Goal: Communication & Community: Participate in discussion

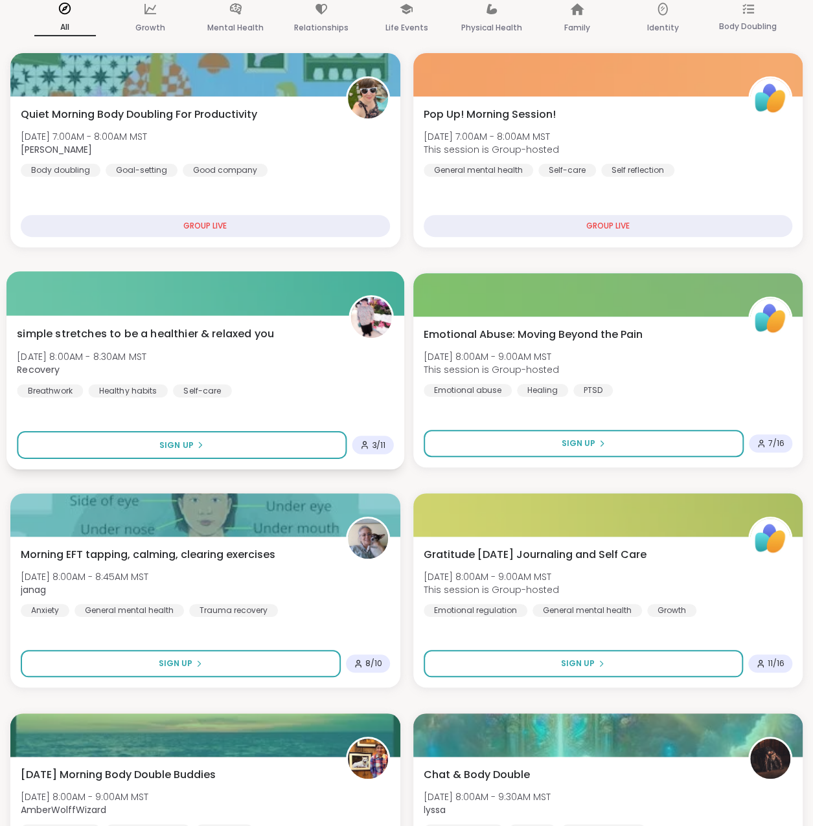
scroll to position [130, 0]
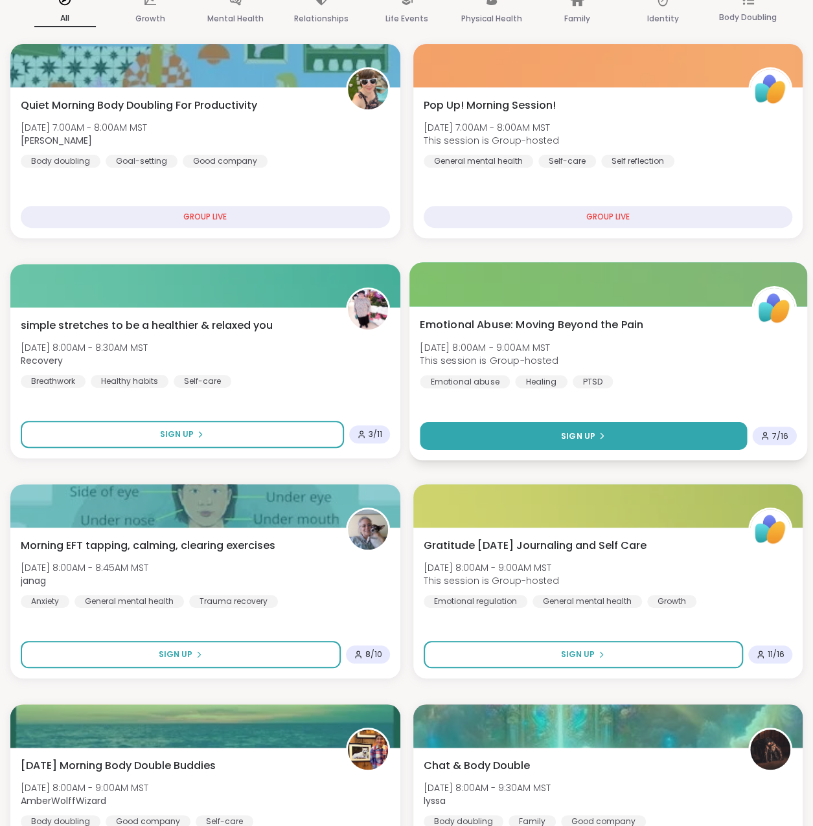
click at [525, 433] on button "Sign Up" at bounding box center [583, 436] width 326 height 28
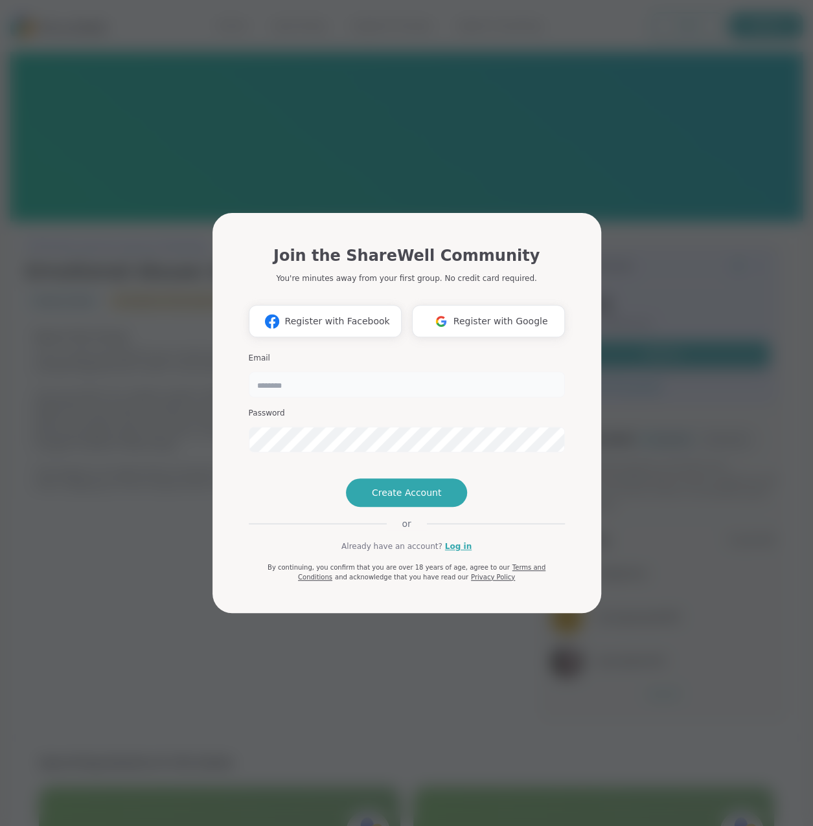
click at [307, 372] on input "email" at bounding box center [407, 385] width 316 height 26
type input "**********"
click at [398, 507] on button "Create Account" at bounding box center [407, 493] width 122 height 28
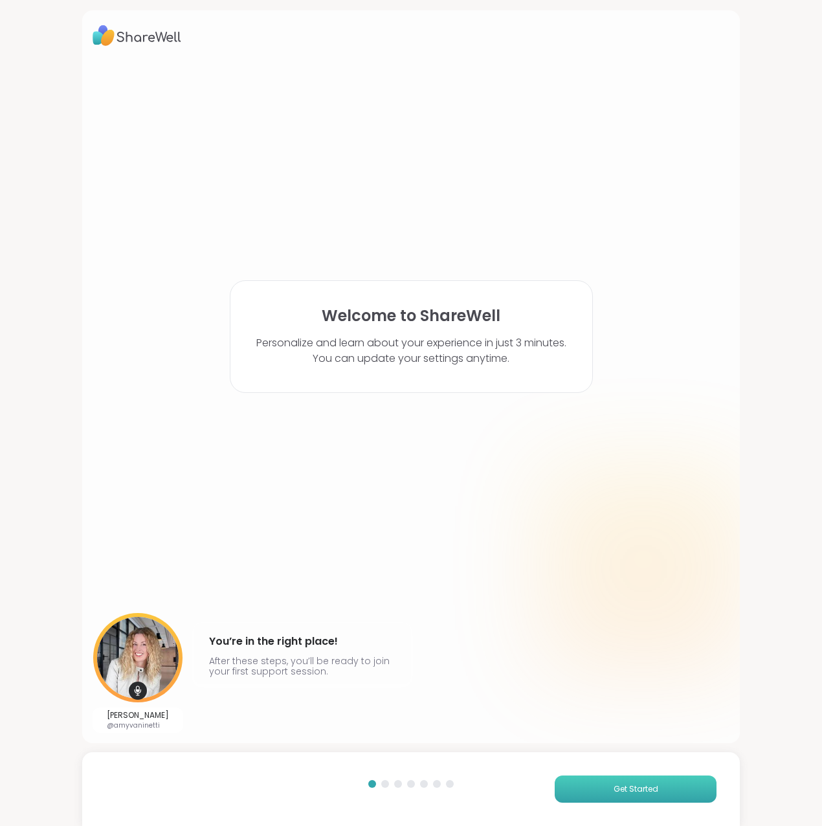
click at [619, 795] on span "Get Started" at bounding box center [636, 790] width 45 height 12
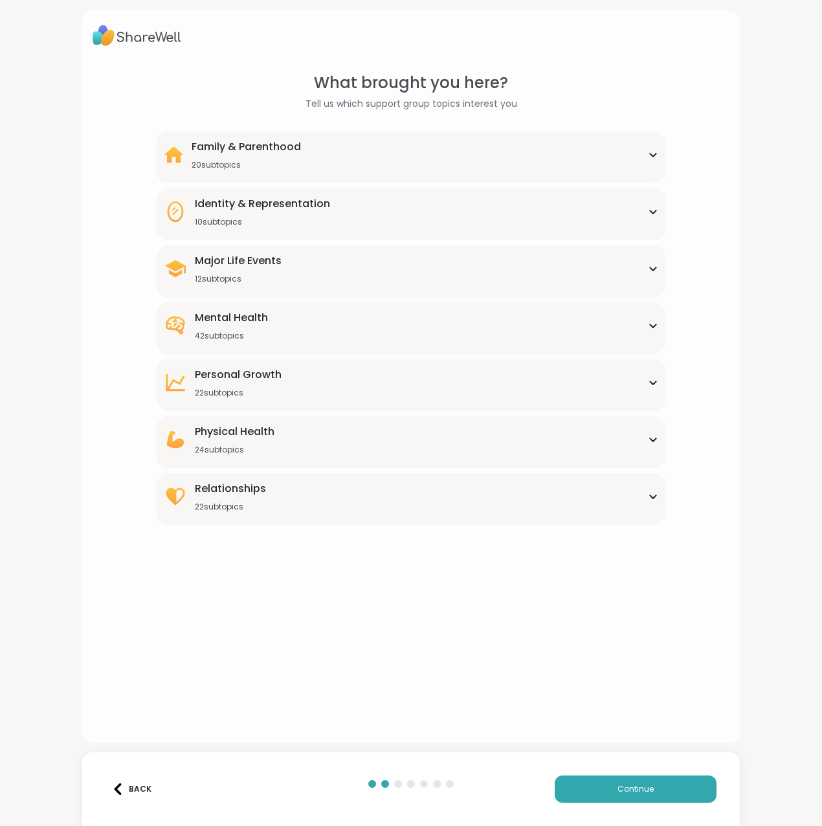
click at [264, 334] on div "42 subtopics" at bounding box center [231, 336] width 73 height 10
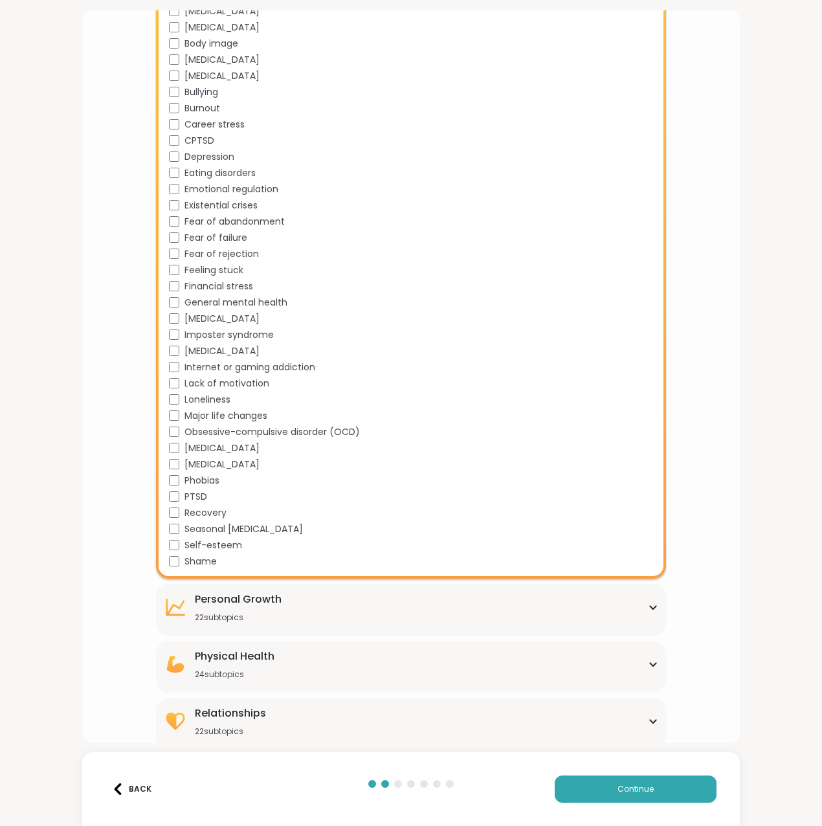
scroll to position [429, 0]
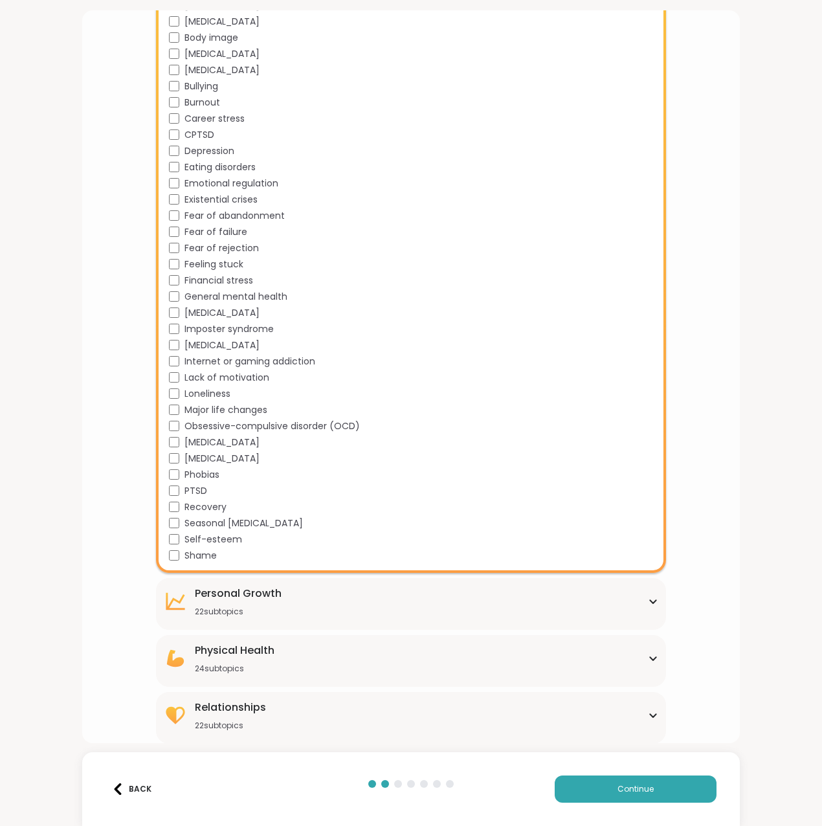
click at [297, 653] on div "Physical Health 24 subtopics" at bounding box center [411, 658] width 494 height 31
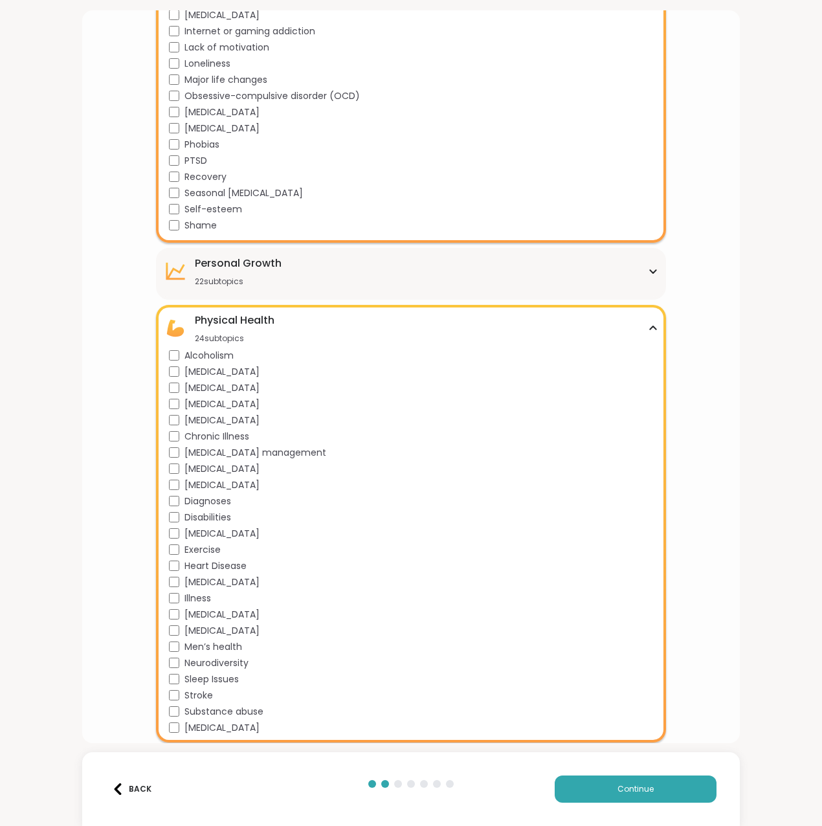
scroll to position [815, 0]
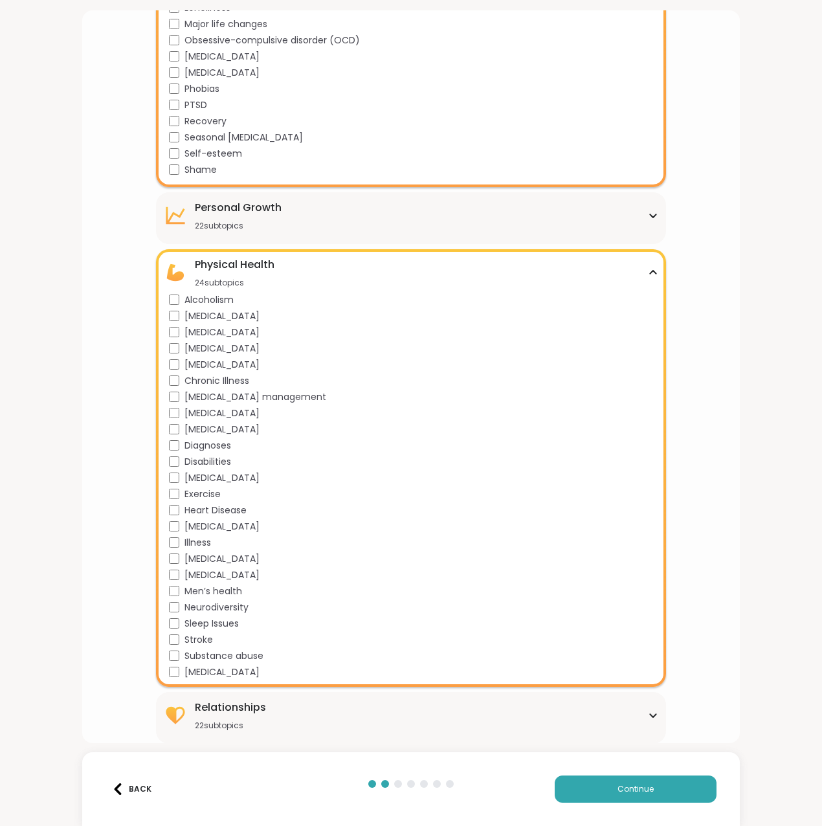
click at [263, 712] on div "Relationships" at bounding box center [230, 708] width 71 height 16
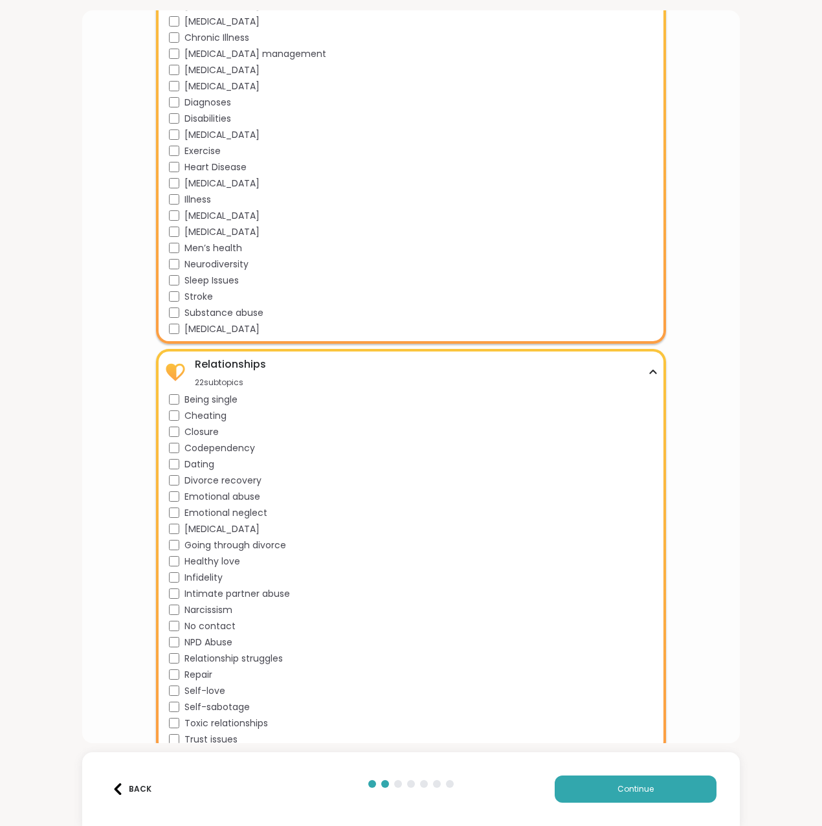
scroll to position [1168, 0]
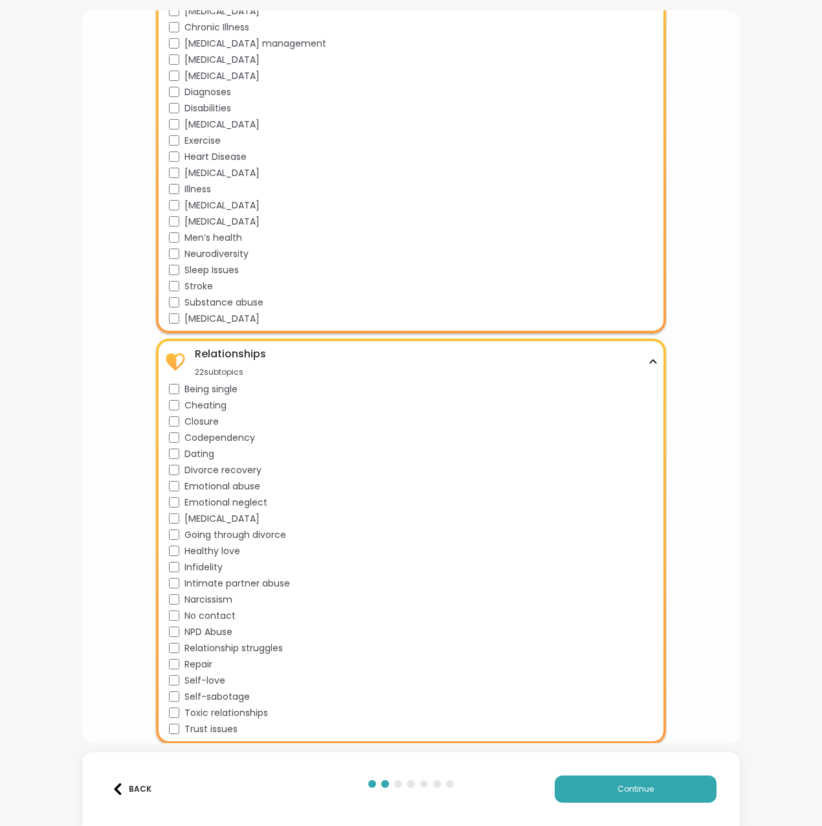
click at [222, 729] on span "Trust issues" at bounding box center [211, 730] width 53 height 14
click at [618, 792] on span "Continue" at bounding box center [636, 790] width 36 height 12
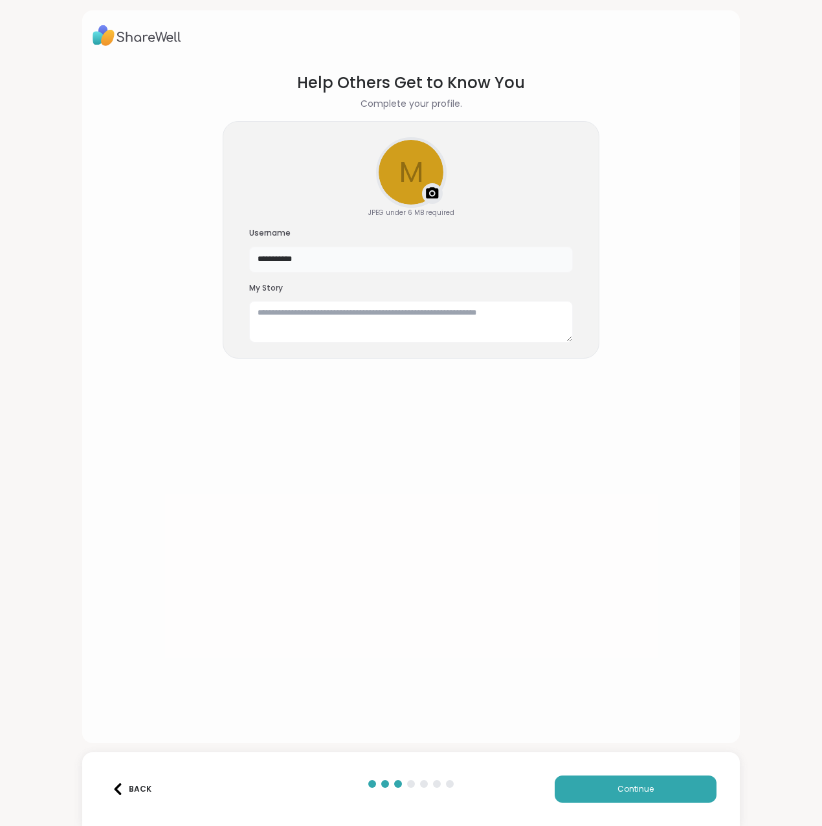
drag, startPoint x: 325, startPoint y: 266, endPoint x: 181, endPoint y: 255, distance: 144.8
click at [181, 255] on section "**********" at bounding box center [411, 397] width 637 height 672
type input "*"
click at [594, 783] on button "Continue" at bounding box center [636, 789] width 162 height 27
drag, startPoint x: 323, startPoint y: 260, endPoint x: 207, endPoint y: 249, distance: 117.0
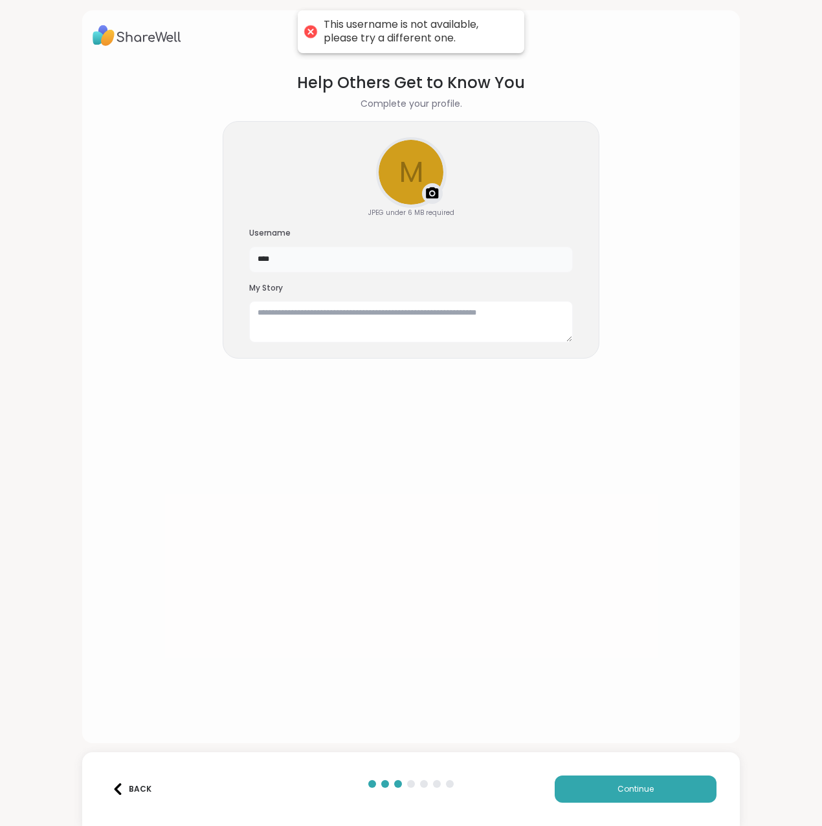
click at [207, 249] on section "Help Others Get to Know You Complete your profile. m Upload a profile photo JPE…" at bounding box center [411, 397] width 637 height 672
type input "**********"
click at [611, 782] on button "Continue" at bounding box center [636, 789] width 162 height 27
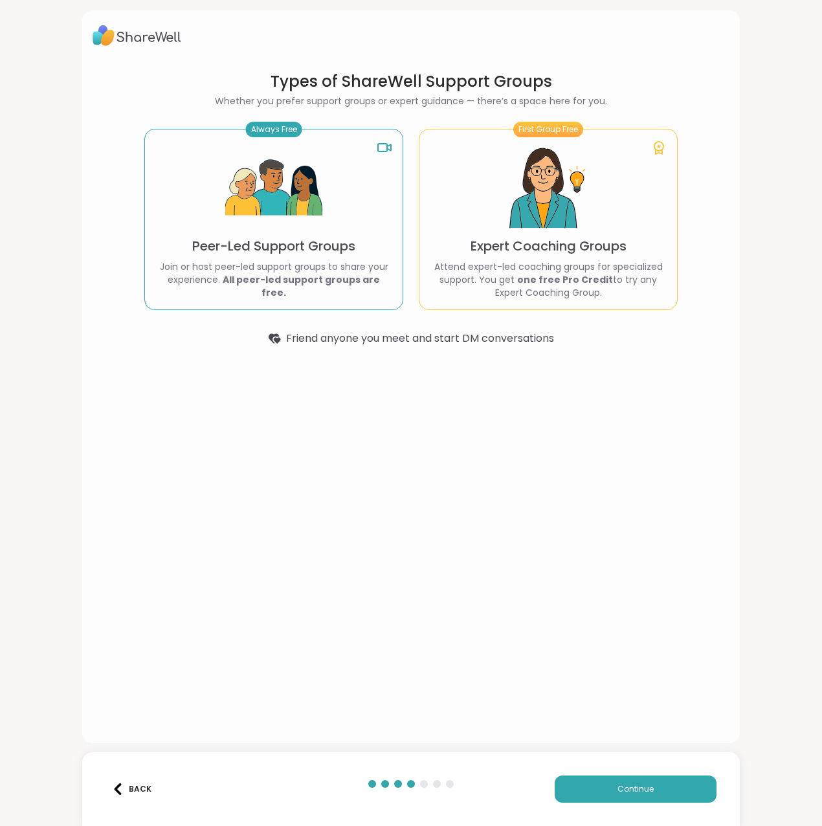
click at [281, 213] on img at bounding box center [273, 188] width 97 height 97
click at [618, 793] on span "Continue" at bounding box center [636, 790] width 36 height 12
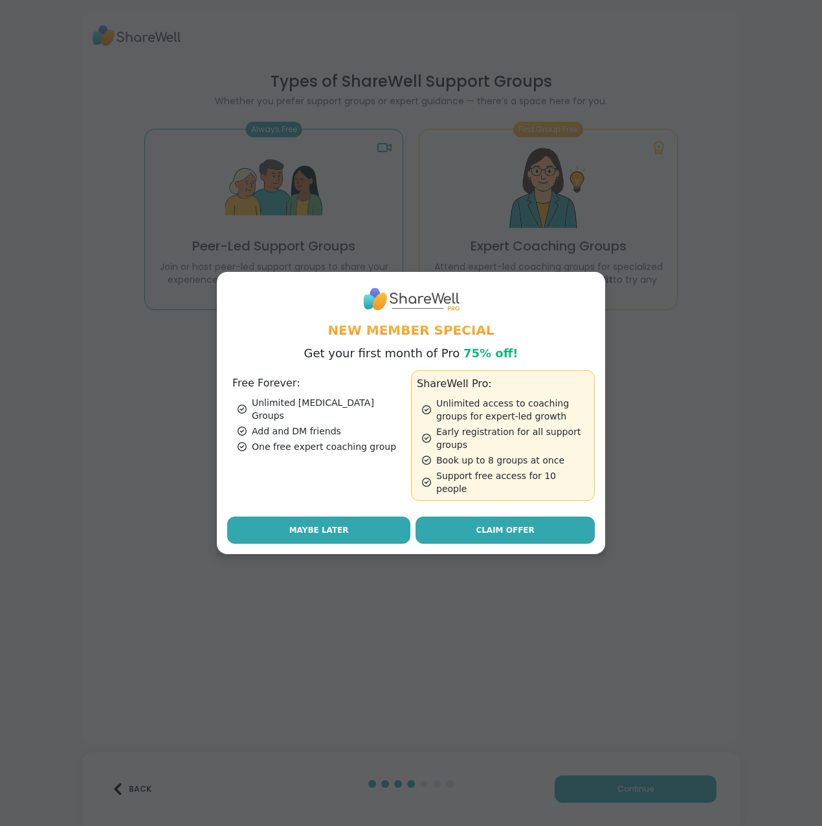
click at [273, 521] on button "Maybe Later" at bounding box center [318, 530] width 183 height 27
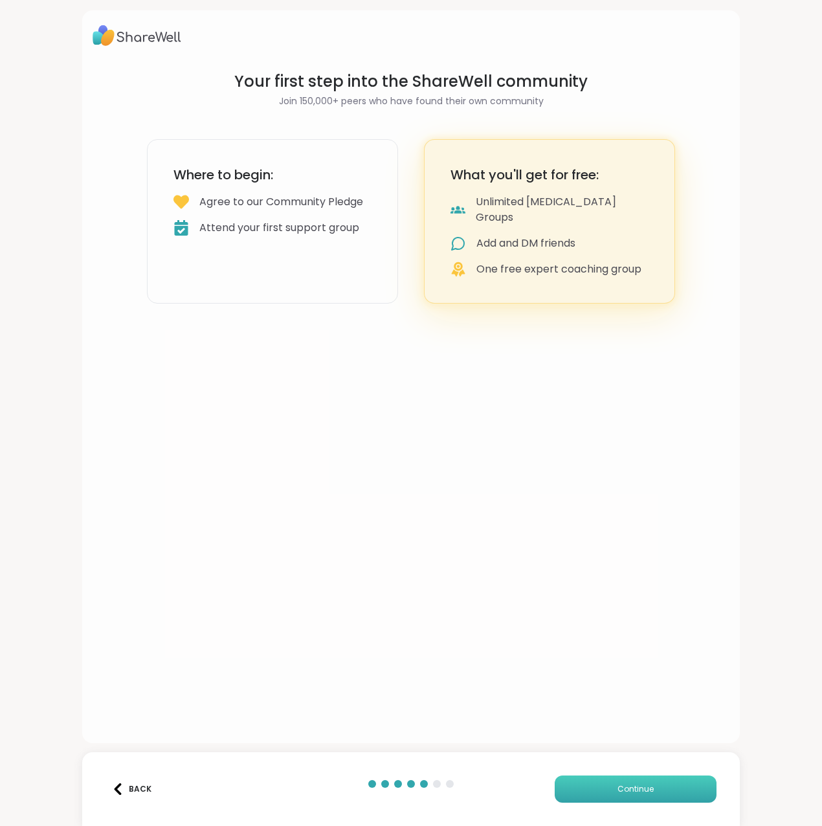
click at [618, 791] on span "Continue" at bounding box center [636, 790] width 36 height 12
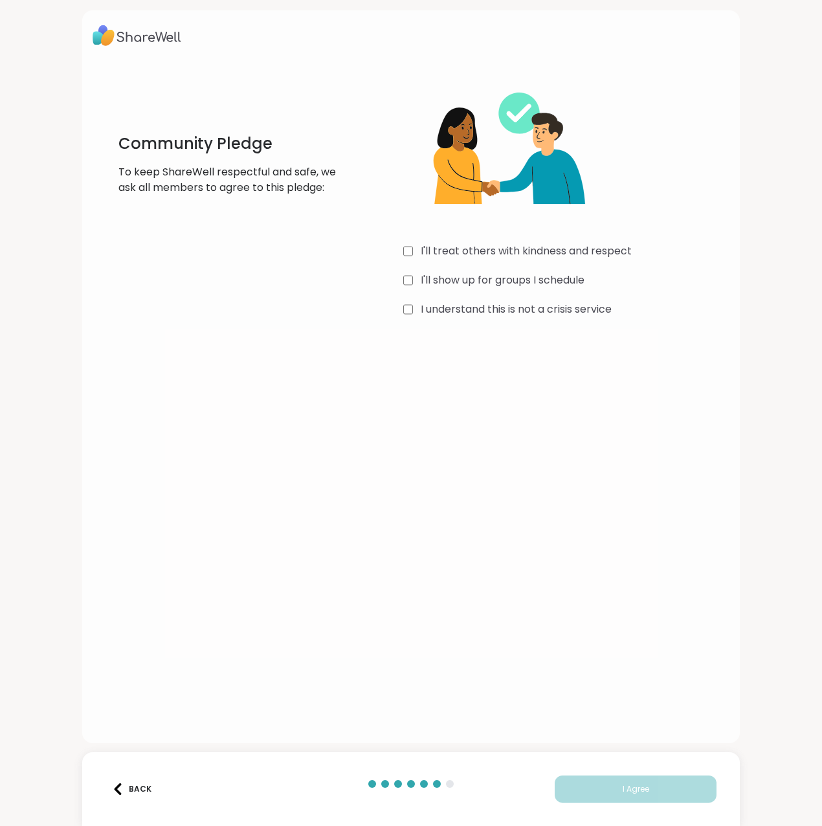
click at [537, 255] on label "I'll treat others with kindness and respect" at bounding box center [526, 251] width 211 height 16
click at [501, 279] on label "I'll show up for groups I schedule" at bounding box center [503, 281] width 164 height 16
click at [471, 306] on label "I understand this is not a crisis service" at bounding box center [516, 310] width 191 height 16
click at [600, 793] on button "I Agree" at bounding box center [636, 789] width 162 height 27
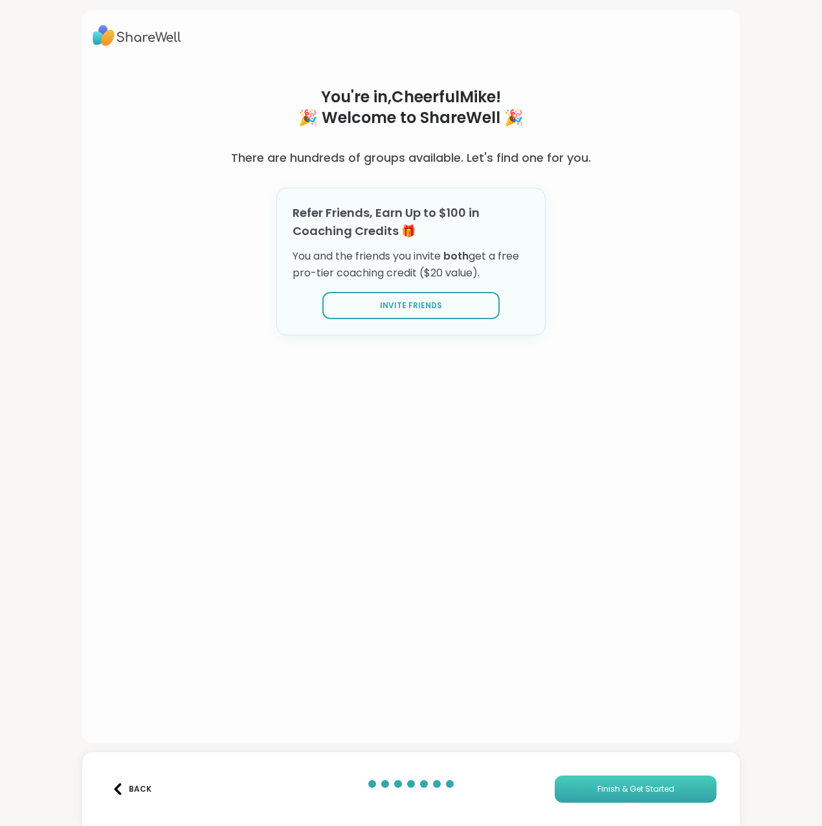
click at [627, 790] on span "Finish & Get Started" at bounding box center [636, 790] width 77 height 12
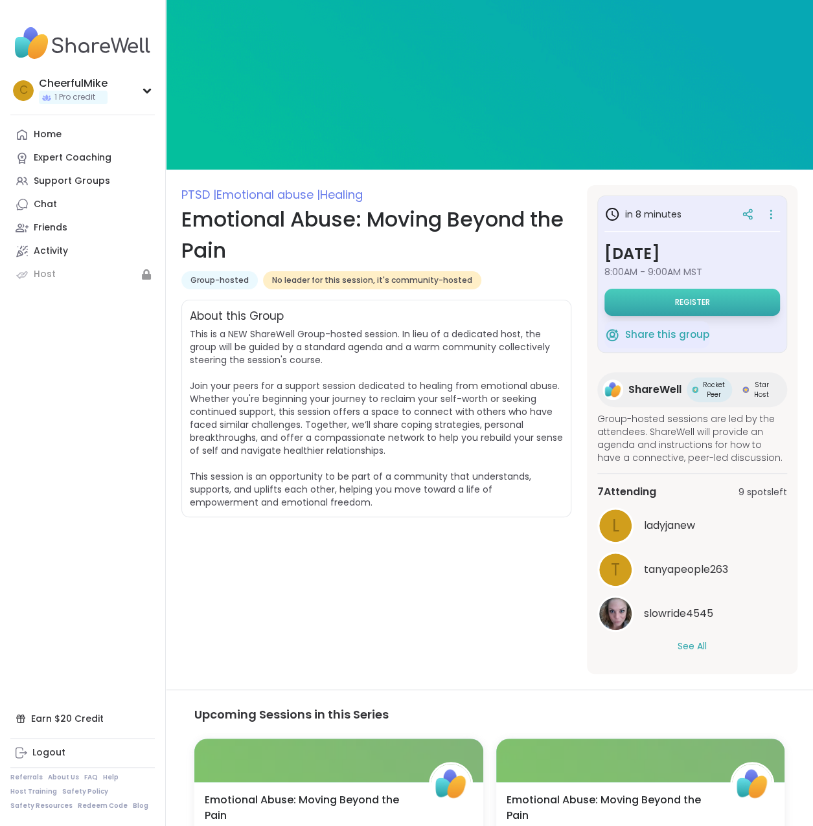
click at [702, 300] on span "Register" at bounding box center [692, 302] width 35 height 10
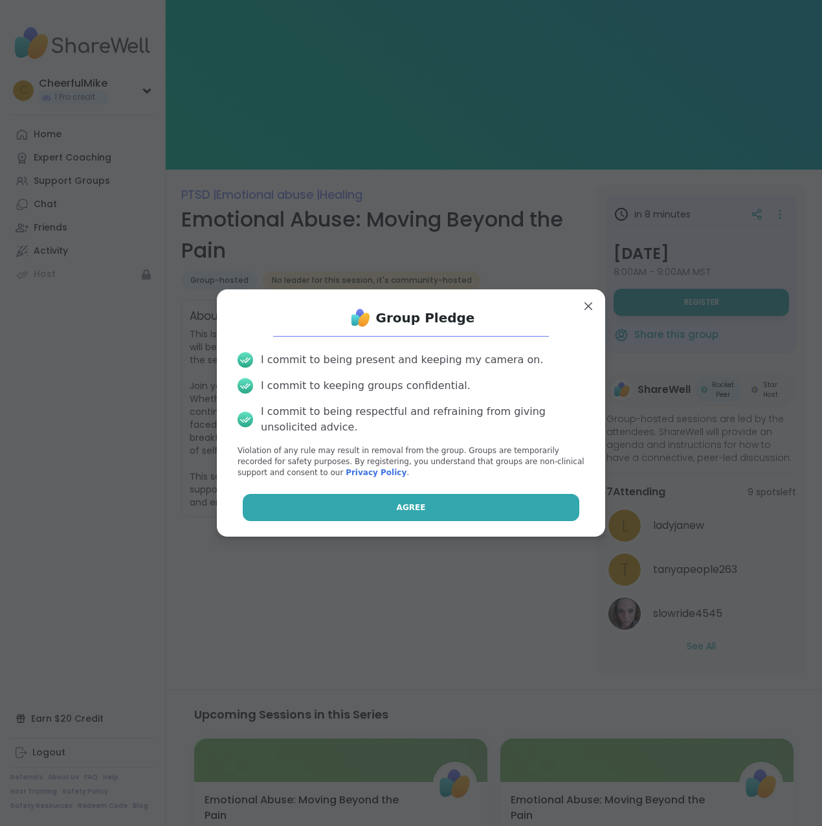
click at [374, 512] on button "Agree" at bounding box center [411, 507] width 337 height 27
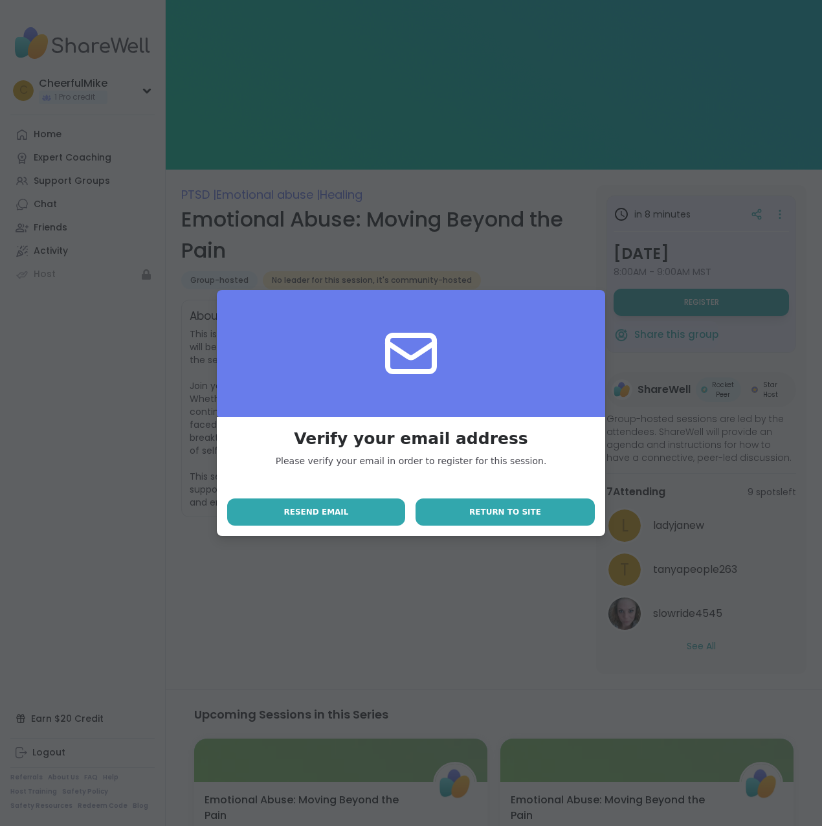
click at [466, 511] on button "Return to site" at bounding box center [505, 512] width 179 height 27
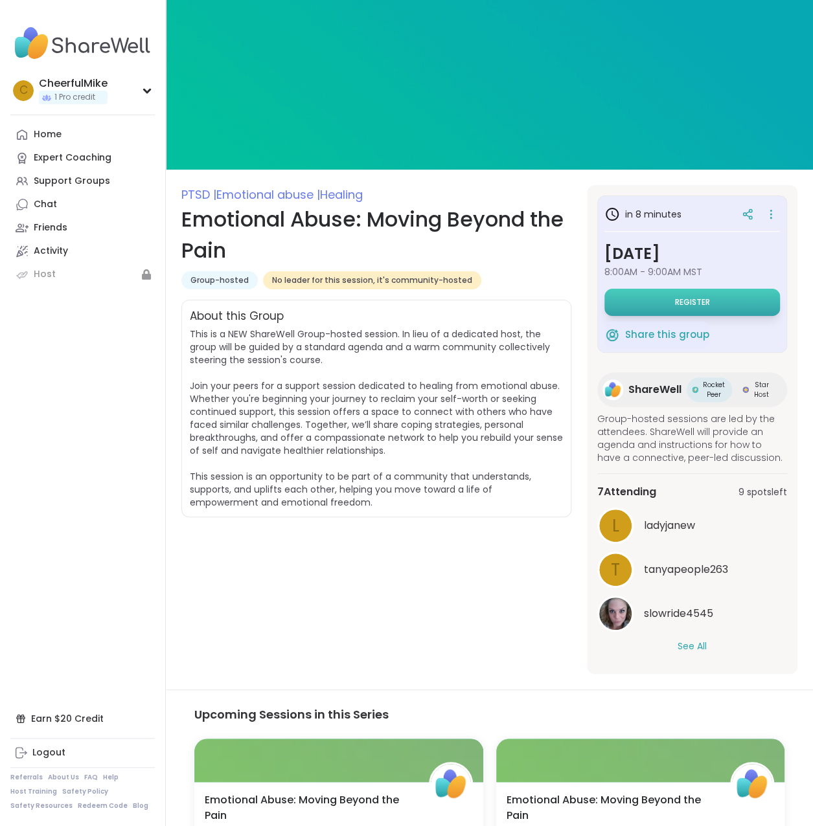
click at [664, 302] on button "Register" at bounding box center [691, 302] width 175 height 27
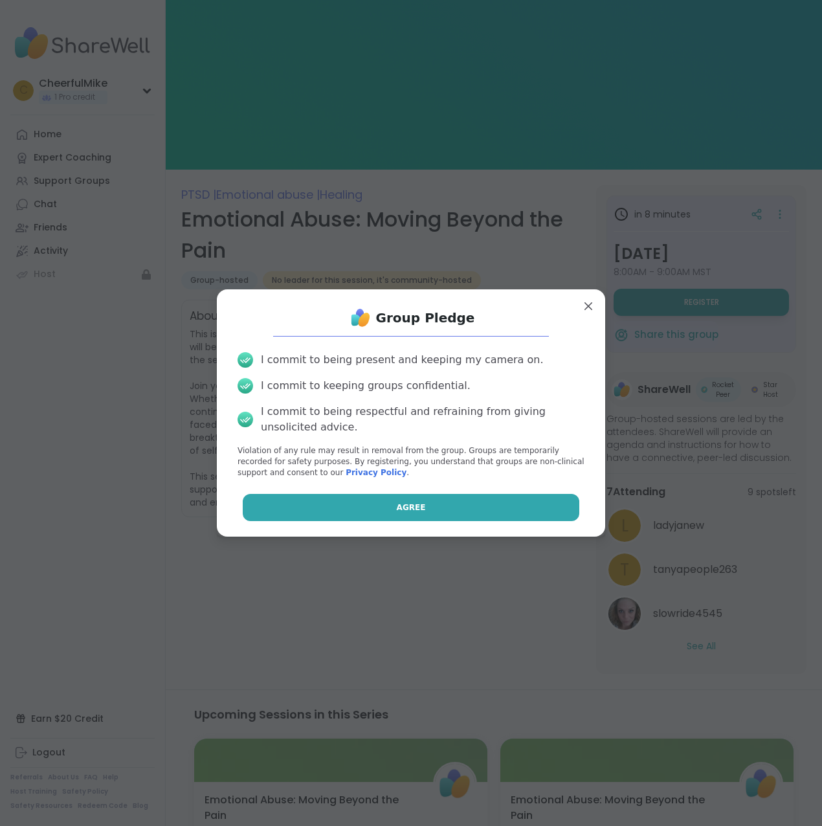
click at [397, 507] on span "Agree" at bounding box center [411, 508] width 29 height 12
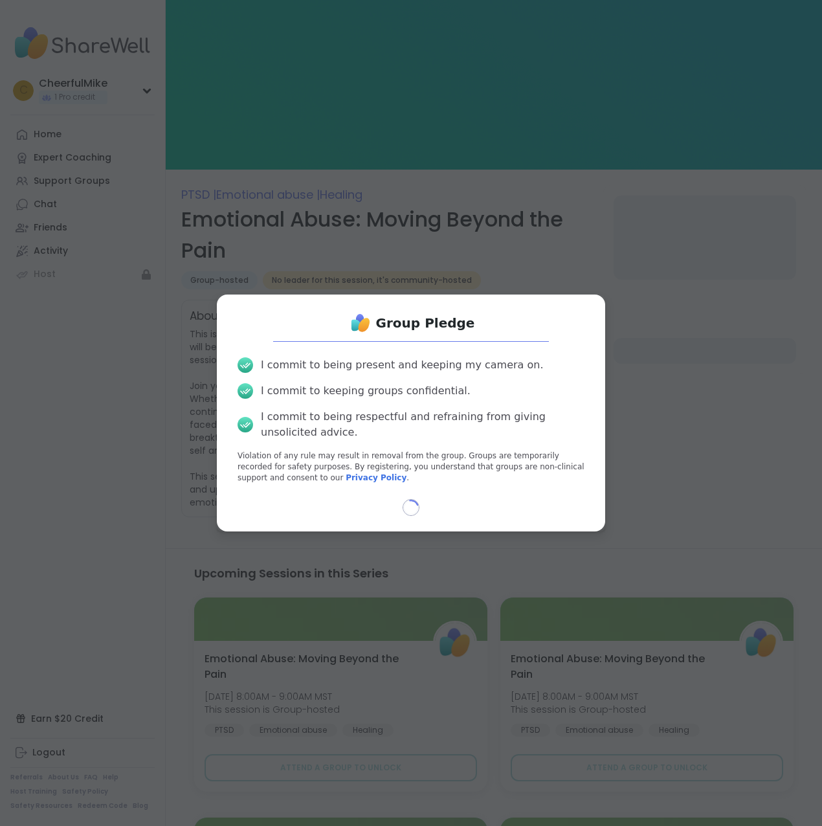
select select "**"
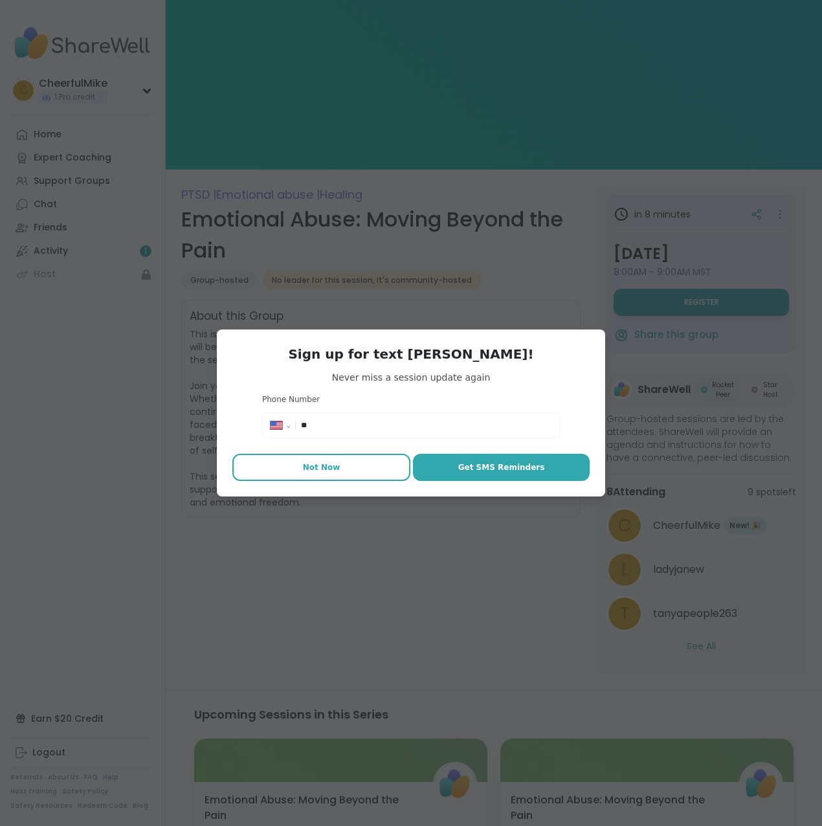
click at [284, 465] on button "Not Now" at bounding box center [321, 467] width 178 height 27
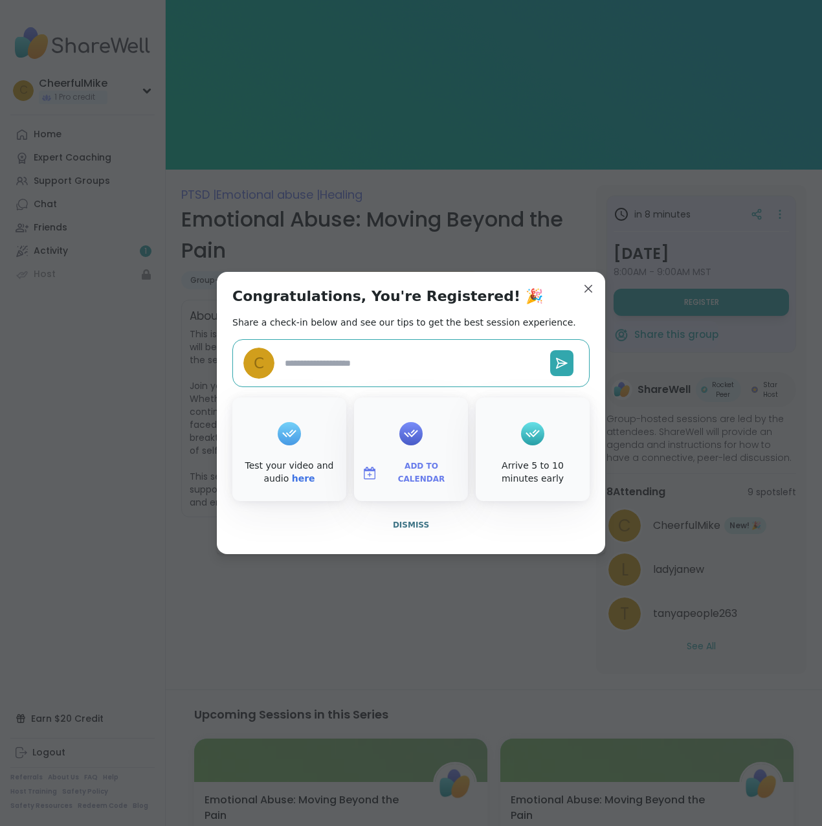
click at [282, 436] on icon at bounding box center [289, 434] width 14 height 8
click at [292, 477] on link "here" at bounding box center [303, 478] width 23 height 10
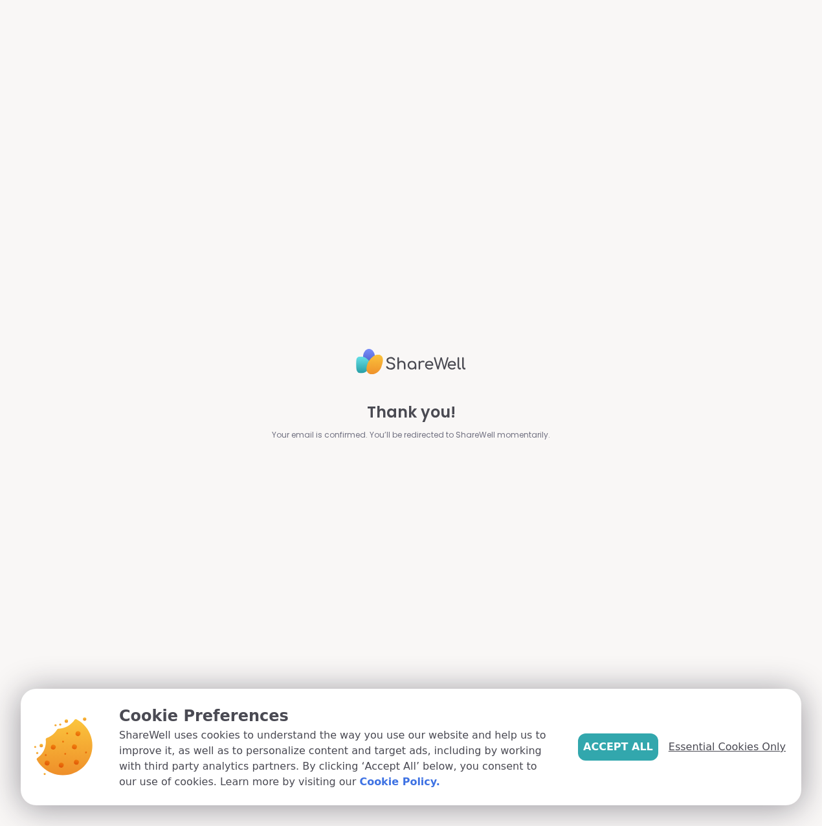
click at [711, 745] on span "Essential Cookies Only" at bounding box center [727, 748] width 117 height 16
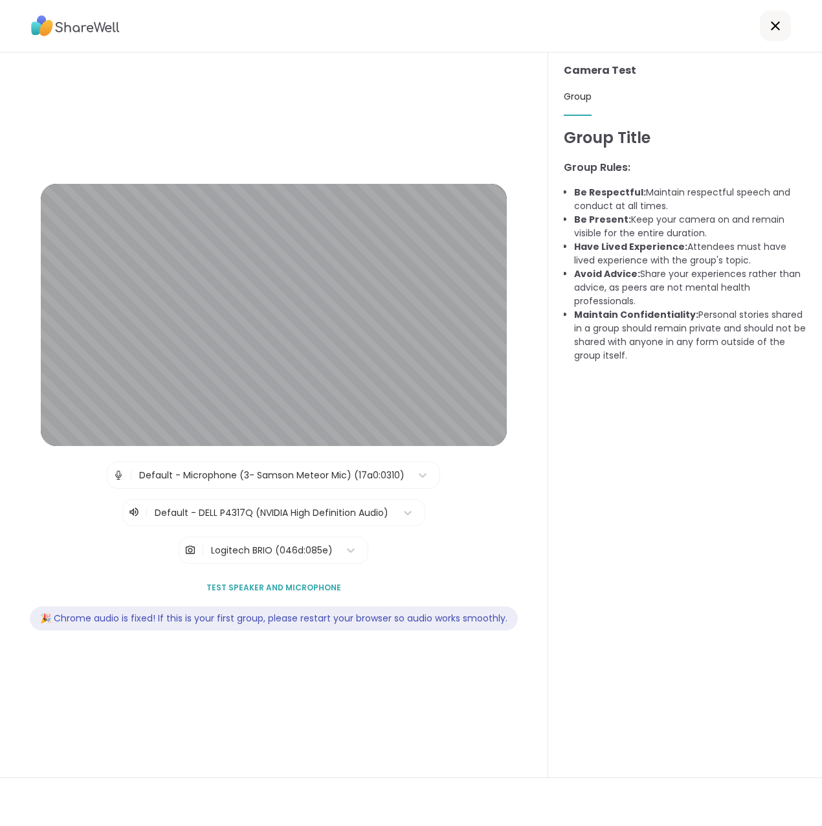
click at [264, 544] on div "Logitech BRIO (046d:085e)" at bounding box center [272, 551] width 122 height 14
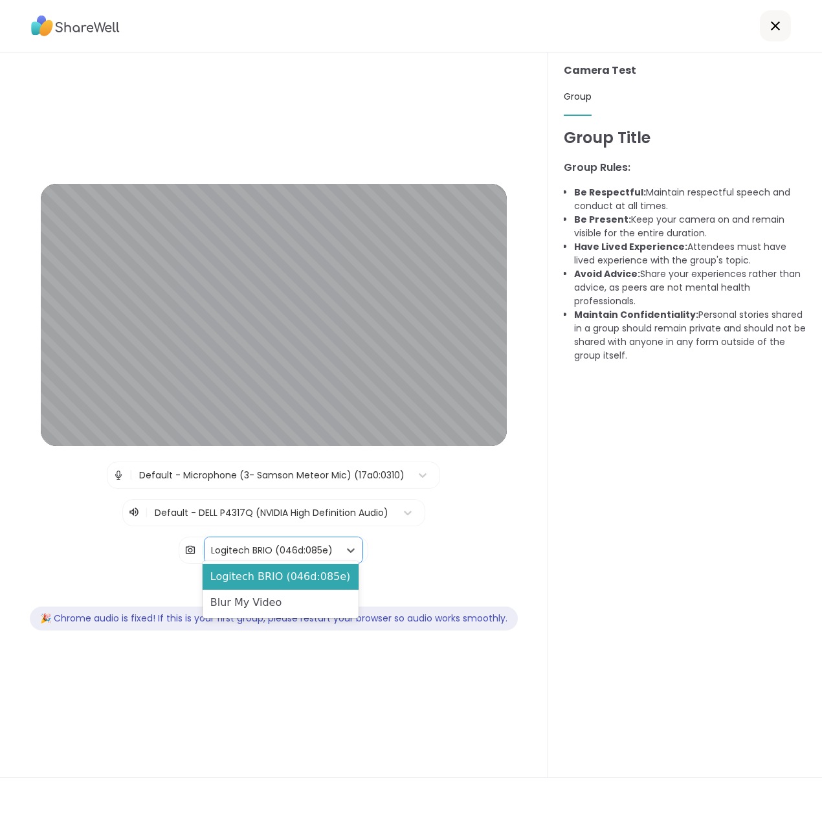
click at [425, 554] on div "| Default - Microphone (3- Samson Meteor Mic) (17a0:0310) | Default - DELL P431…" at bounding box center [273, 513] width 493 height 102
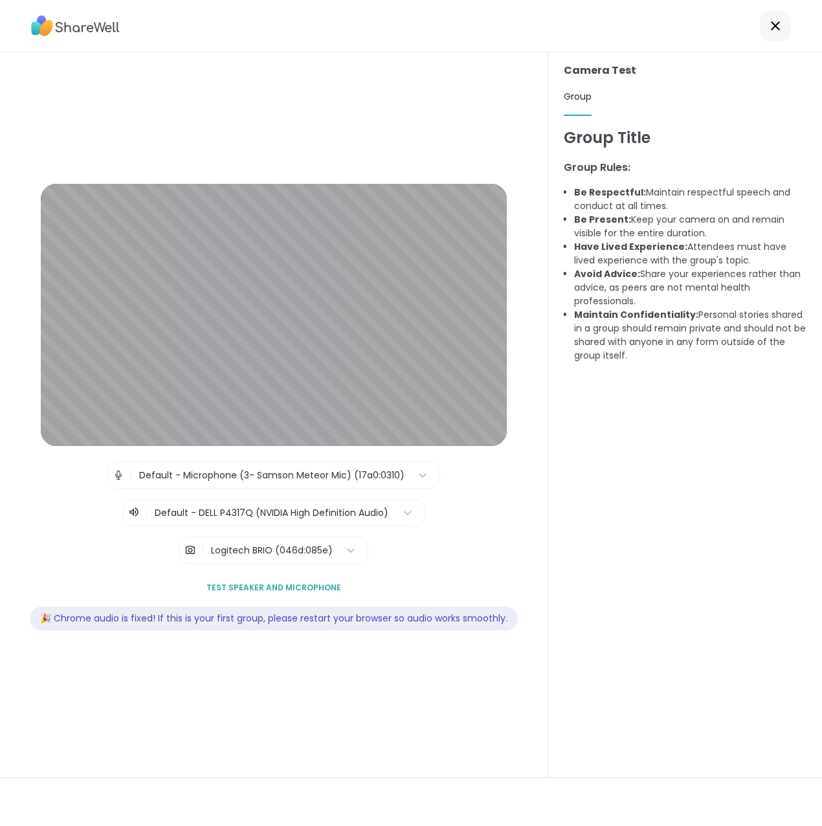
click at [255, 546] on div "Logitech BRIO (046d:085e)" at bounding box center [272, 551] width 122 height 14
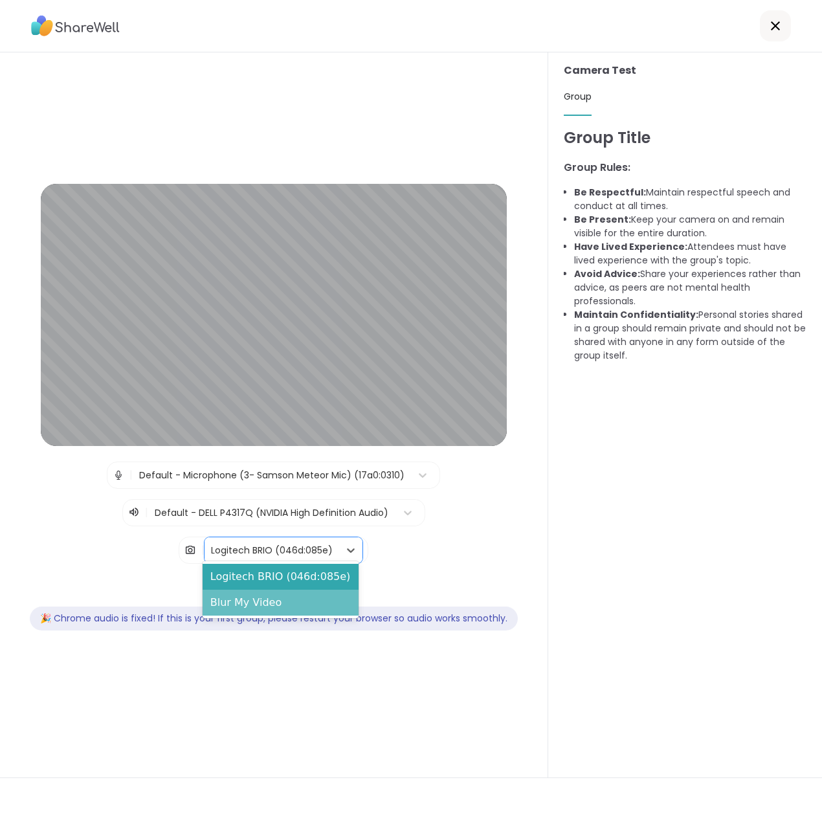
click at [246, 603] on div "Blur My Video" at bounding box center [281, 603] width 156 height 26
click at [258, 544] on div "Logitech BRIO (046d:085e)" at bounding box center [272, 551] width 122 height 14
click at [246, 571] on div "Logitech BRIO (046d:085e)" at bounding box center [281, 577] width 156 height 26
click at [269, 545] on div "Logitech BRIO (046d:085e)" at bounding box center [272, 551] width 122 height 14
click at [240, 605] on div "Blur My Video" at bounding box center [281, 603] width 156 height 26
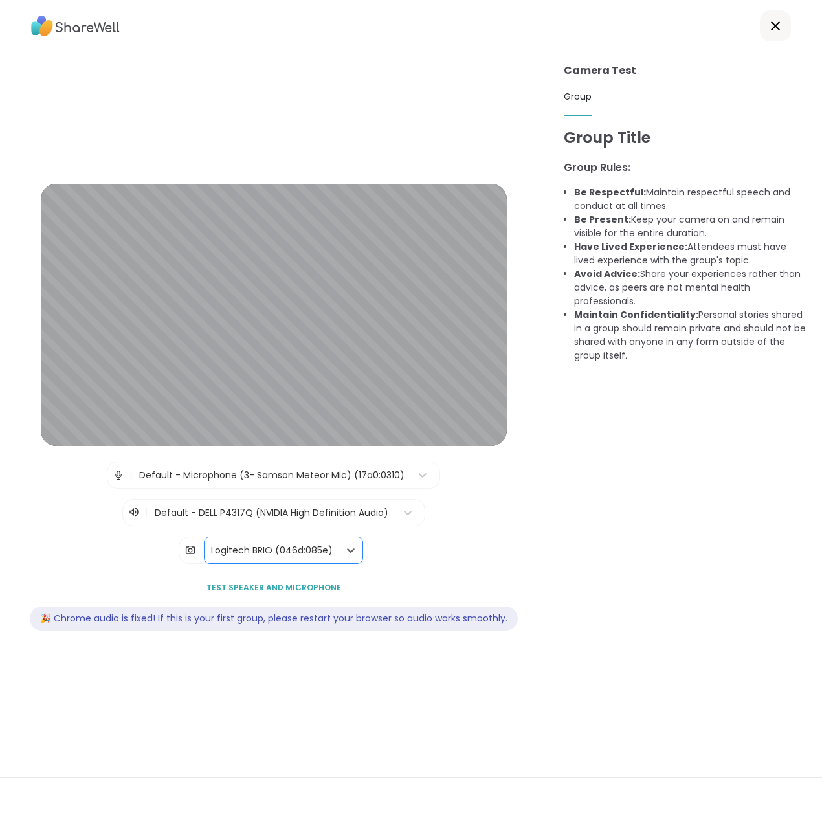
click at [768, 26] on icon at bounding box center [776, 26] width 16 height 16
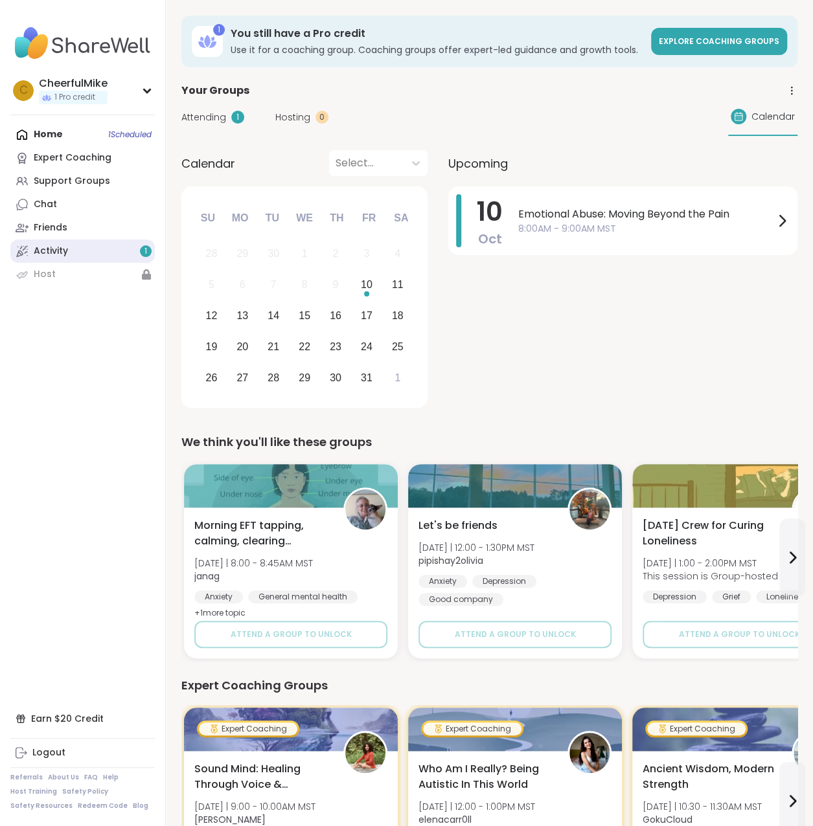
click at [61, 256] on div "Activity 1" at bounding box center [51, 251] width 34 height 13
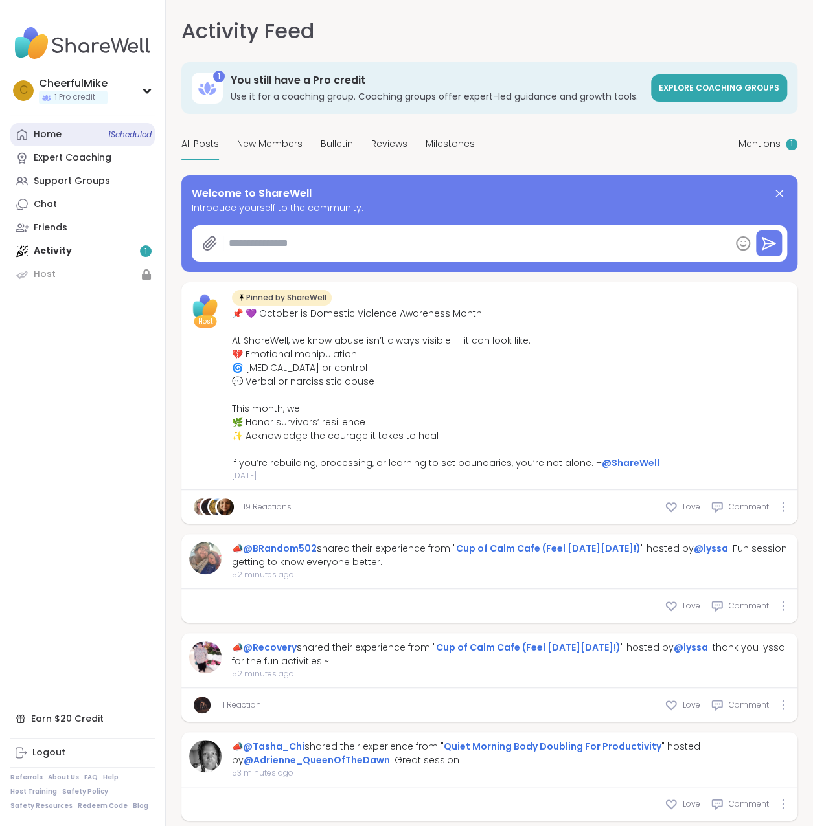
click at [63, 133] on link "Home 1 Scheduled" at bounding box center [82, 134] width 144 height 23
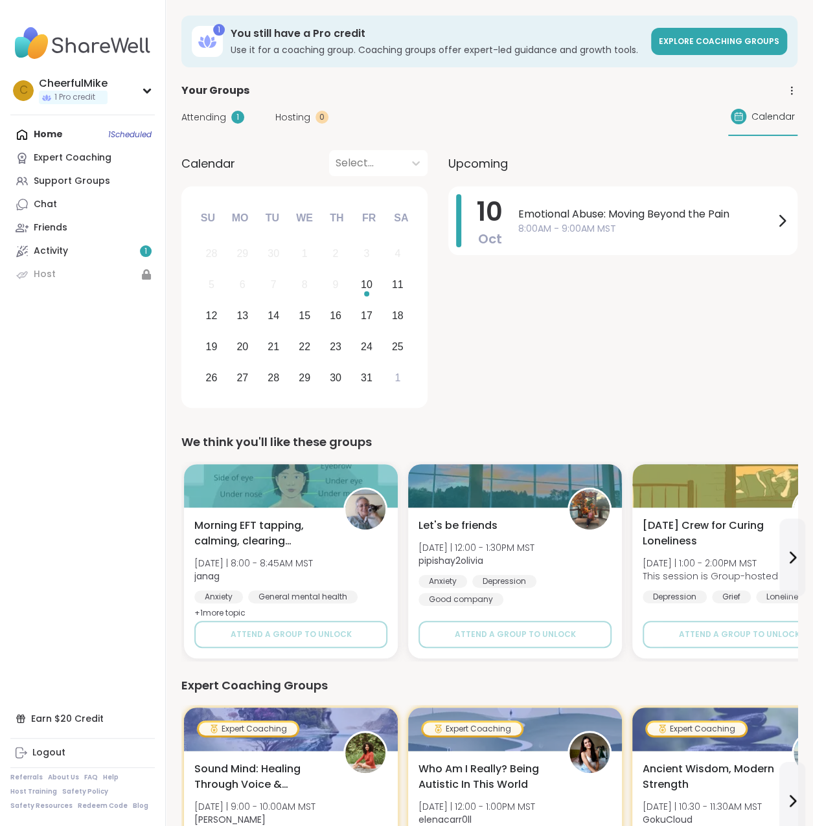
click at [96, 146] on div "Home 1 Scheduled Expert Coaching Support Groups Chat Friends Activity 1 Host" at bounding box center [82, 204] width 144 height 163
click at [109, 135] on div "Home 1 Scheduled Expert Coaching Support Groups Chat Friends Activity 1 Host" at bounding box center [82, 204] width 144 height 163
click at [33, 131] on div "Home 1 Scheduled Expert Coaching Support Groups Chat Friends Activity 1 Host" at bounding box center [82, 204] width 144 height 163
click at [565, 226] on span "8:00AM - 9:00AM MST" at bounding box center [646, 229] width 256 height 14
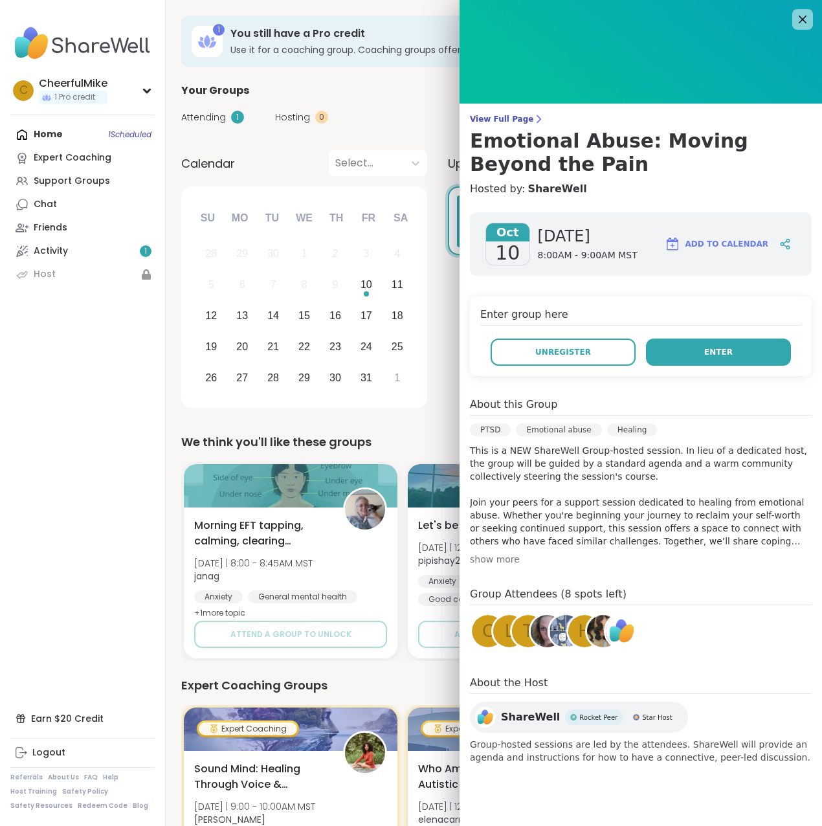
click at [705, 352] on span "Enter" at bounding box center [719, 352] width 28 height 12
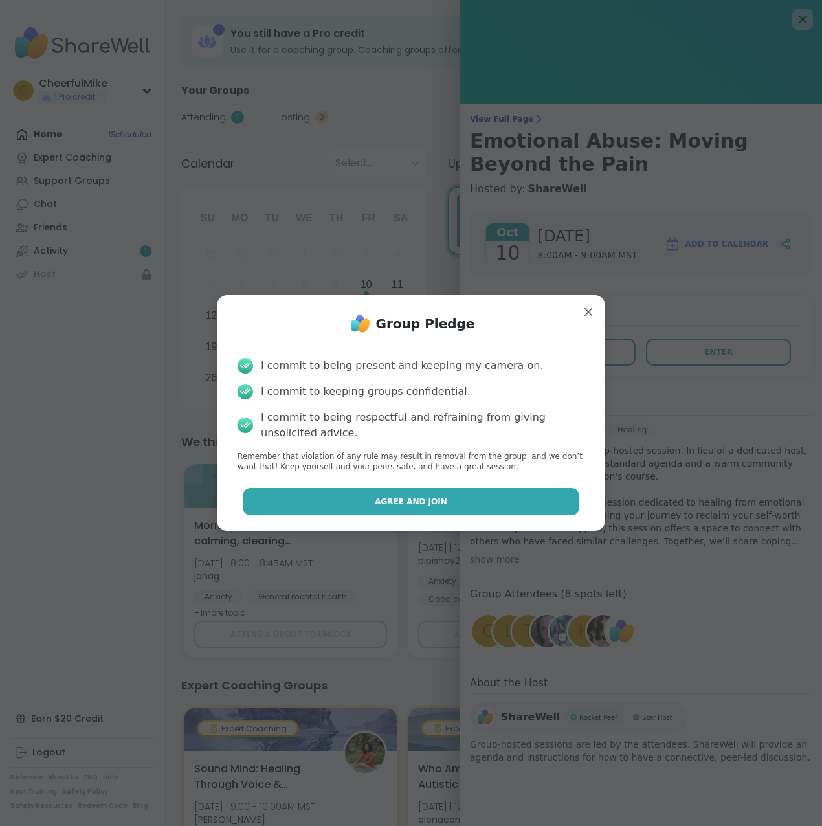
click at [368, 499] on button "Agree and Join" at bounding box center [411, 501] width 337 height 27
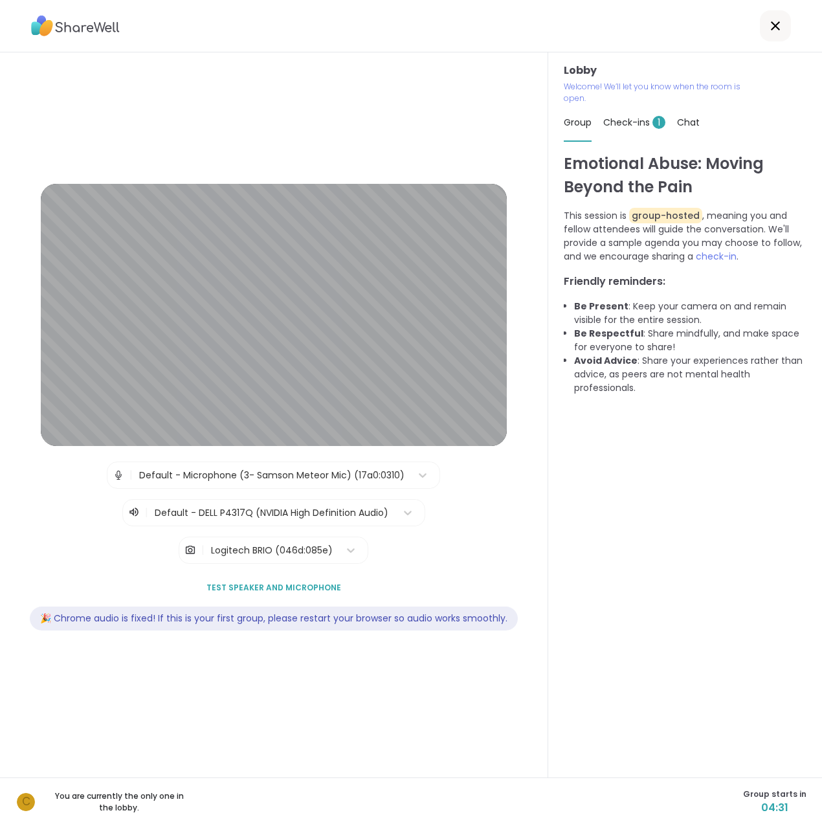
click at [615, 127] on span "Check-ins 1" at bounding box center [635, 122] width 62 height 13
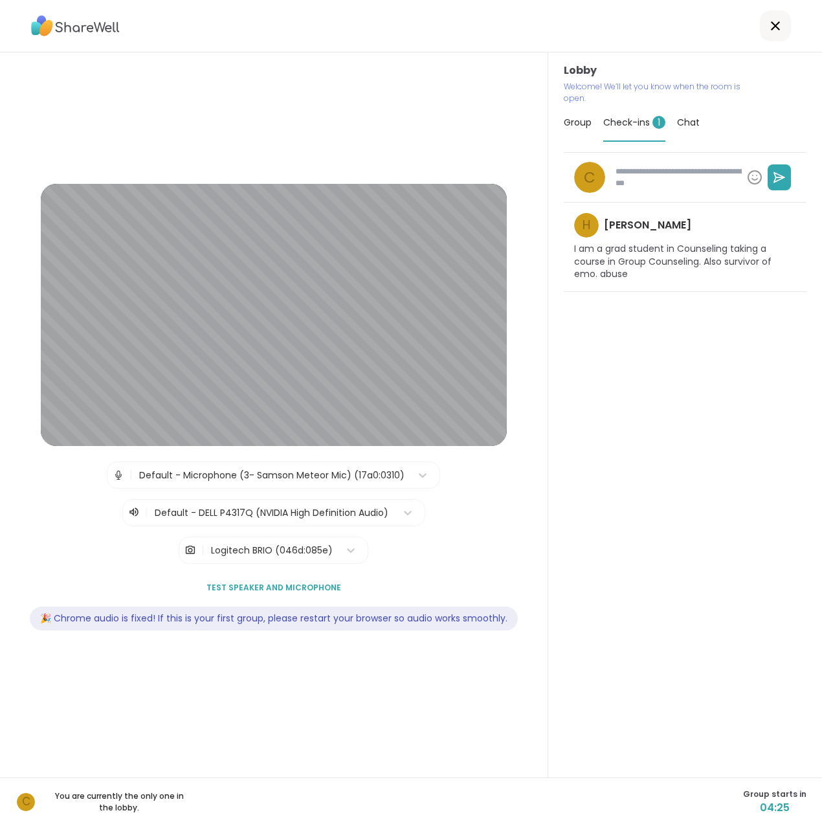
click at [571, 125] on span "Group" at bounding box center [578, 122] width 28 height 13
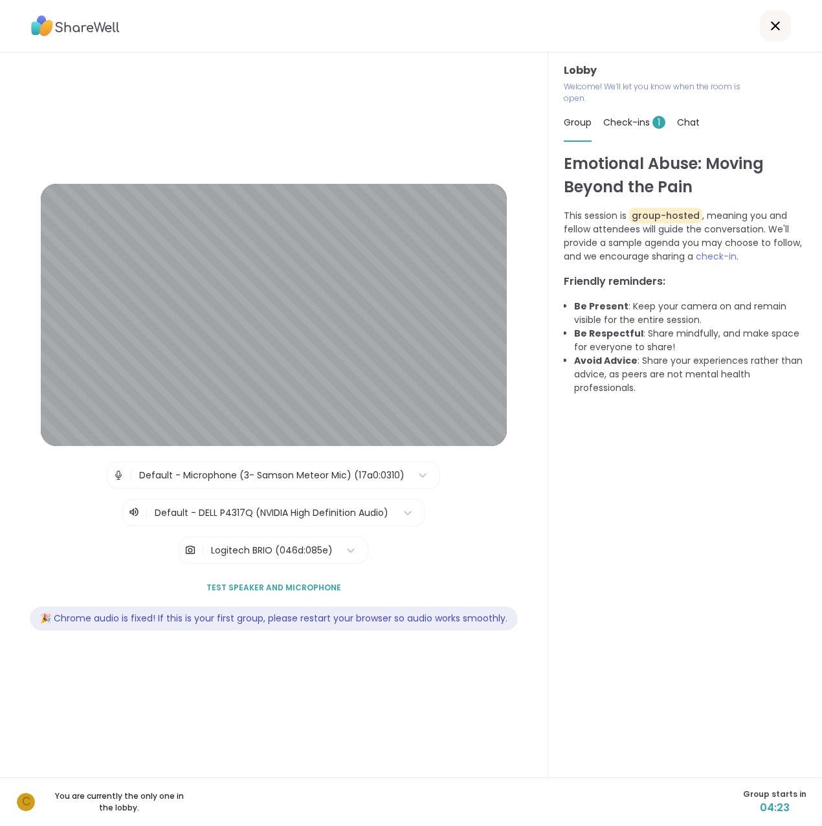
click at [688, 119] on span "Chat" at bounding box center [688, 122] width 23 height 13
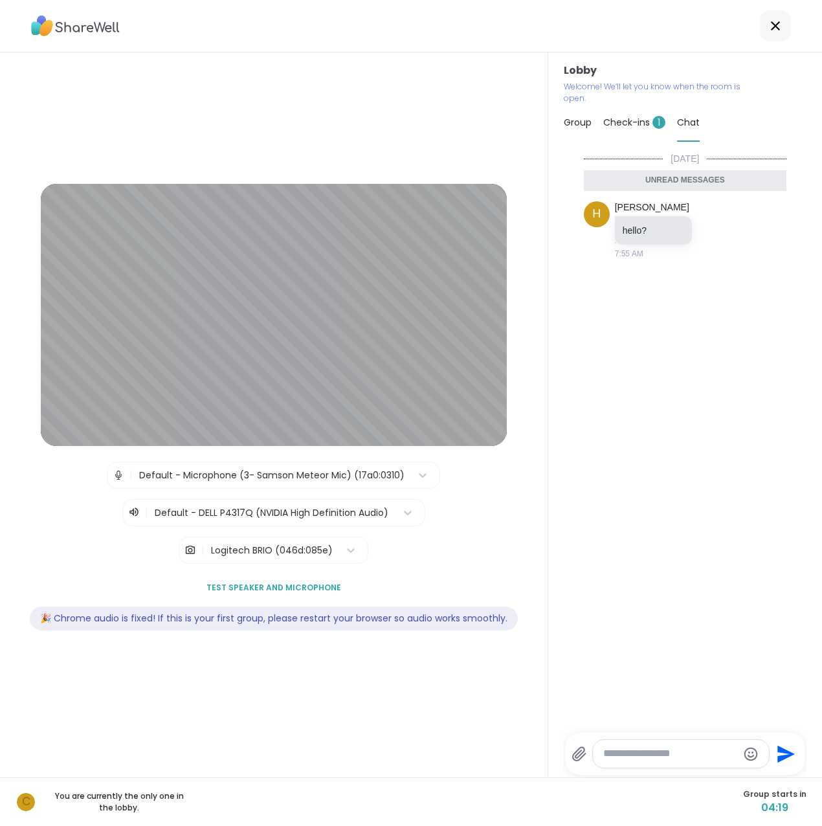
click at [571, 121] on span "Group" at bounding box center [578, 122] width 28 height 13
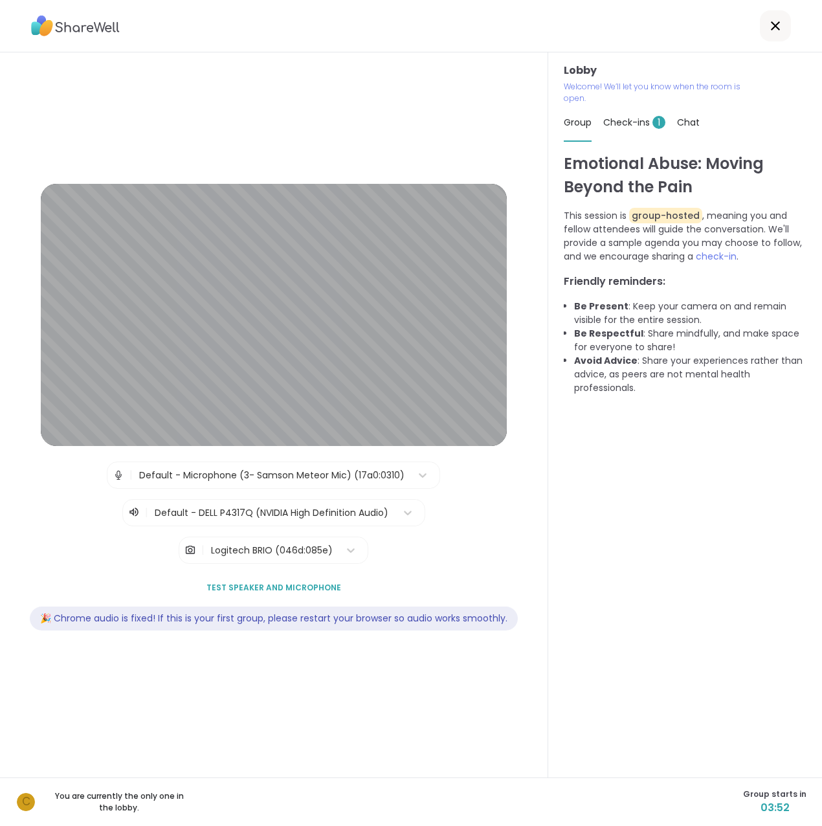
drag, startPoint x: 622, startPoint y: 122, endPoint x: 622, endPoint y: 129, distance: 7.1
click at [622, 129] on div "Check-ins 1" at bounding box center [635, 122] width 62 height 36
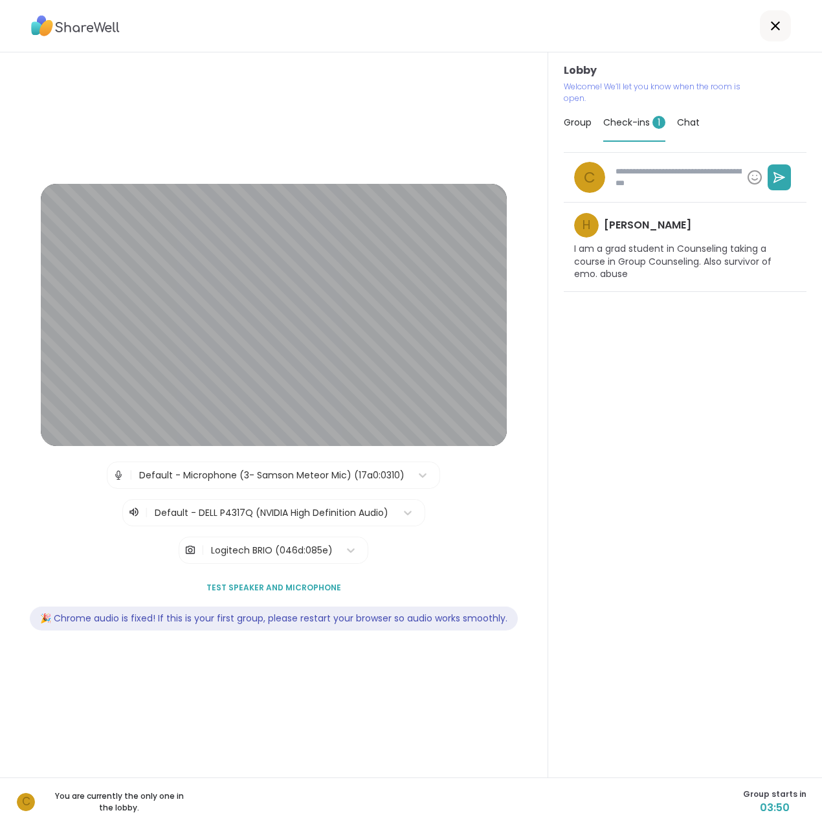
click at [653, 120] on span "1" at bounding box center [659, 122] width 13 height 13
click at [670, 120] on div "Group Check-ins 1 Chat" at bounding box center [685, 123] width 243 height 38
click at [677, 119] on span "Chat" at bounding box center [688, 122] width 23 height 13
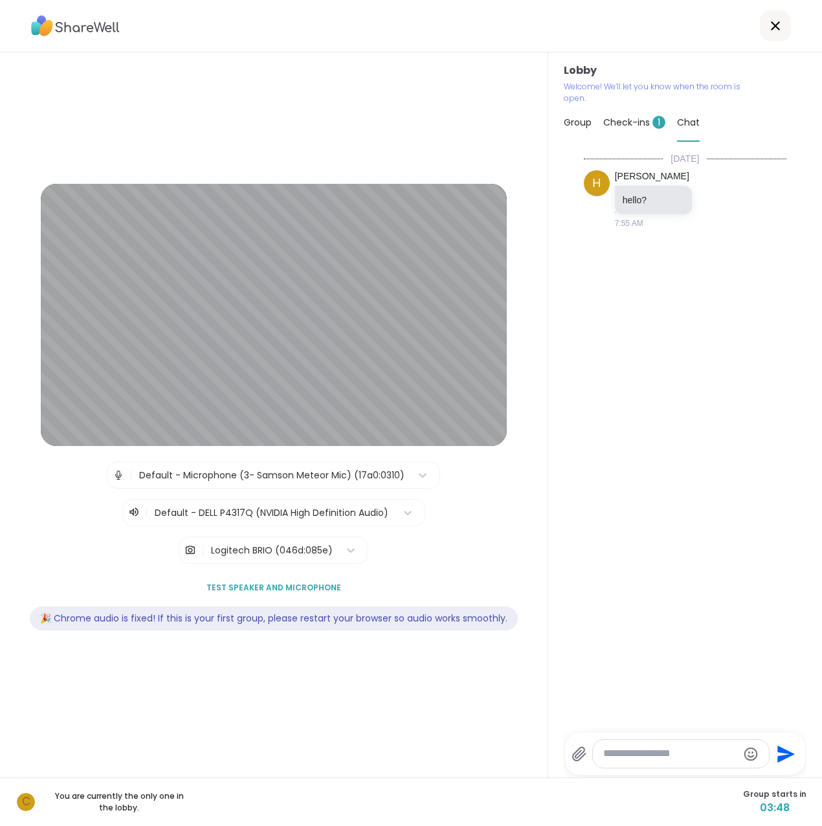
click at [631, 118] on span "Check-ins 1" at bounding box center [635, 122] width 62 height 13
type textarea "*"
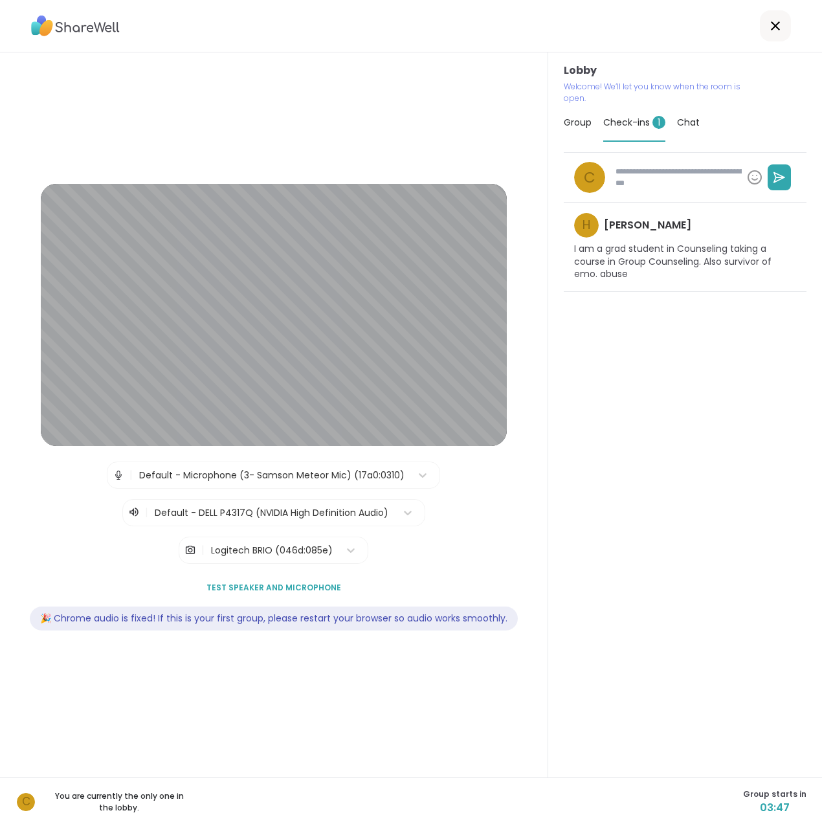
click at [578, 119] on span "Group" at bounding box center [578, 122] width 28 height 13
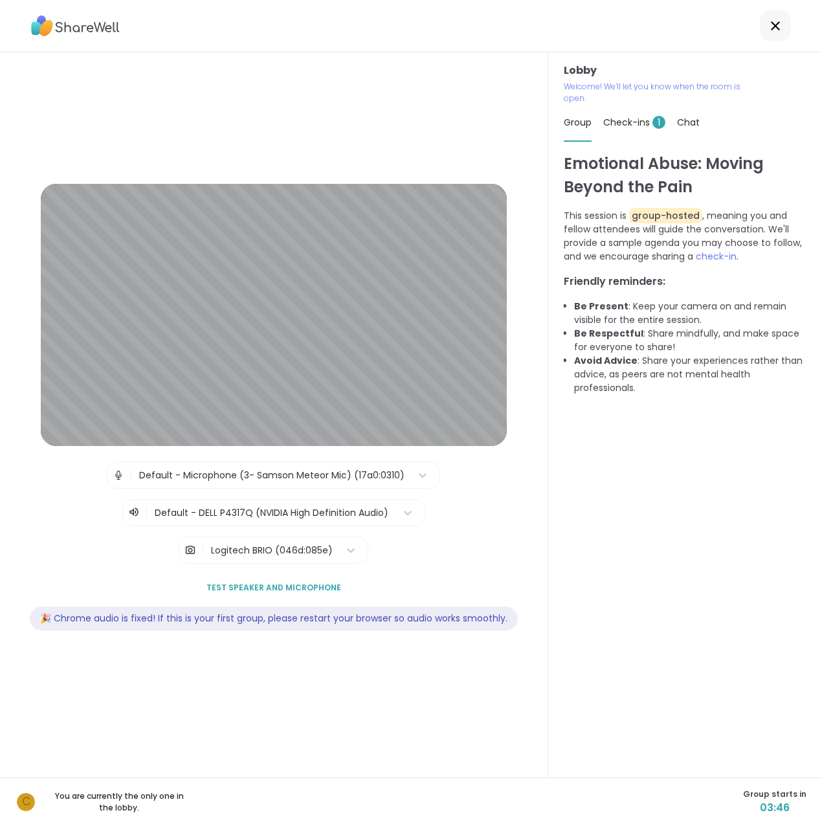
click at [578, 72] on h3 "Lobby" at bounding box center [685, 71] width 243 height 16
click at [770, 23] on icon at bounding box center [776, 26] width 16 height 16
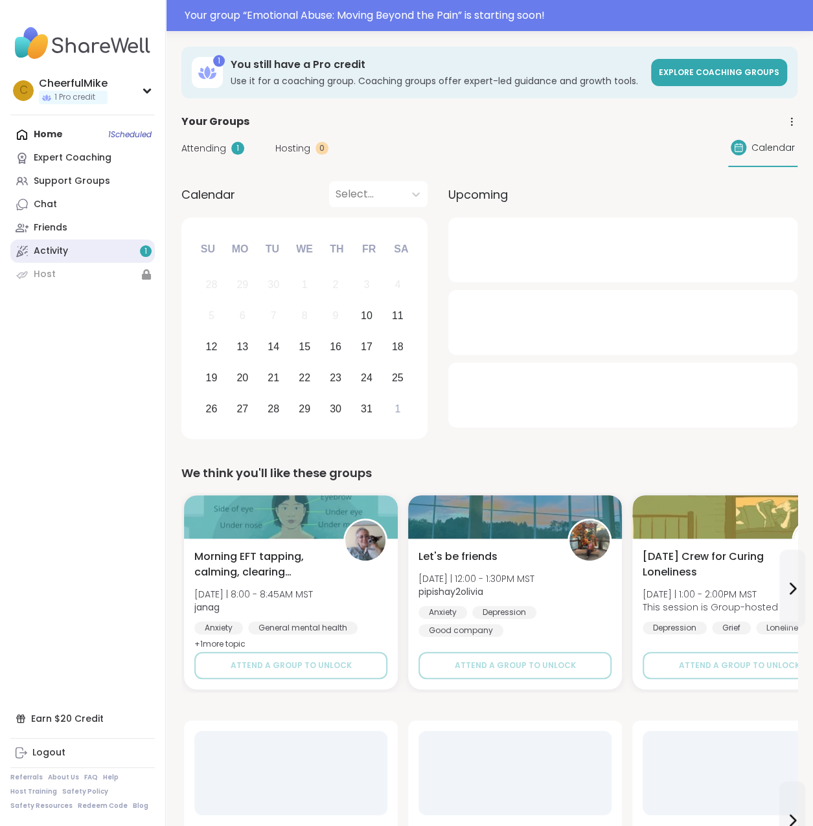
click at [35, 252] on div "Activity 1" at bounding box center [51, 251] width 34 height 13
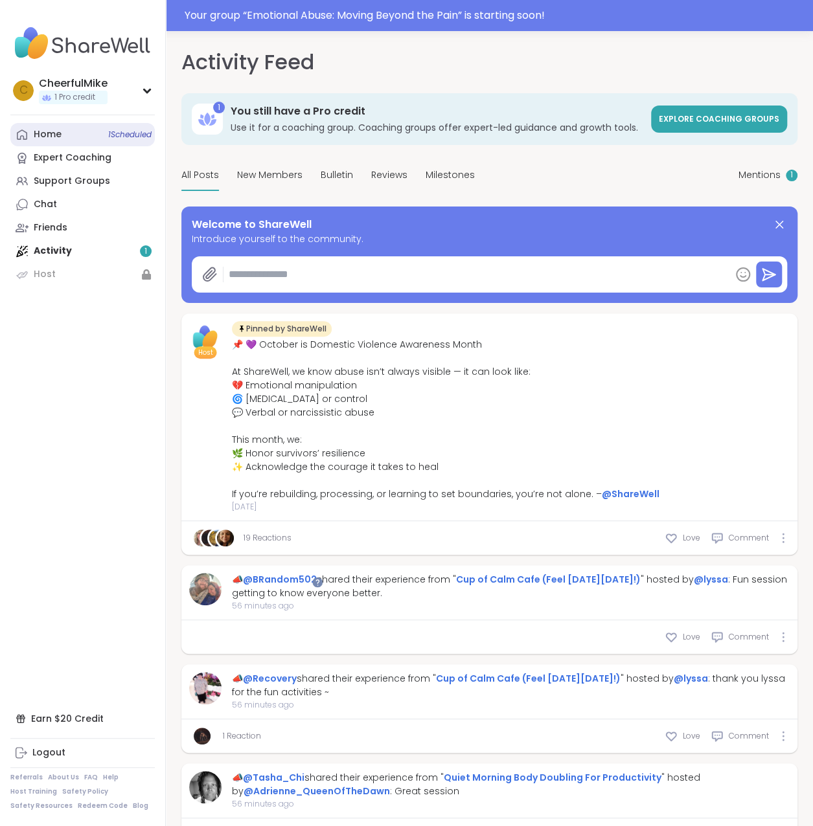
click at [82, 141] on link "Home 1 Scheduled" at bounding box center [82, 134] width 144 height 23
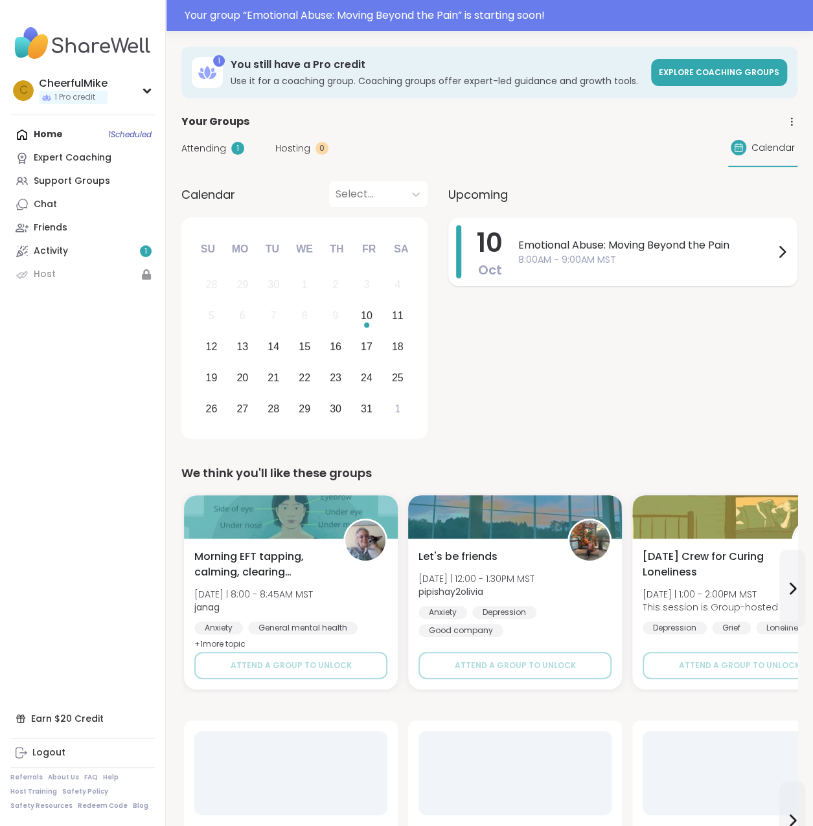
click at [662, 243] on span "Emotional Abuse: Moving Beyond the Pain" at bounding box center [646, 246] width 256 height 16
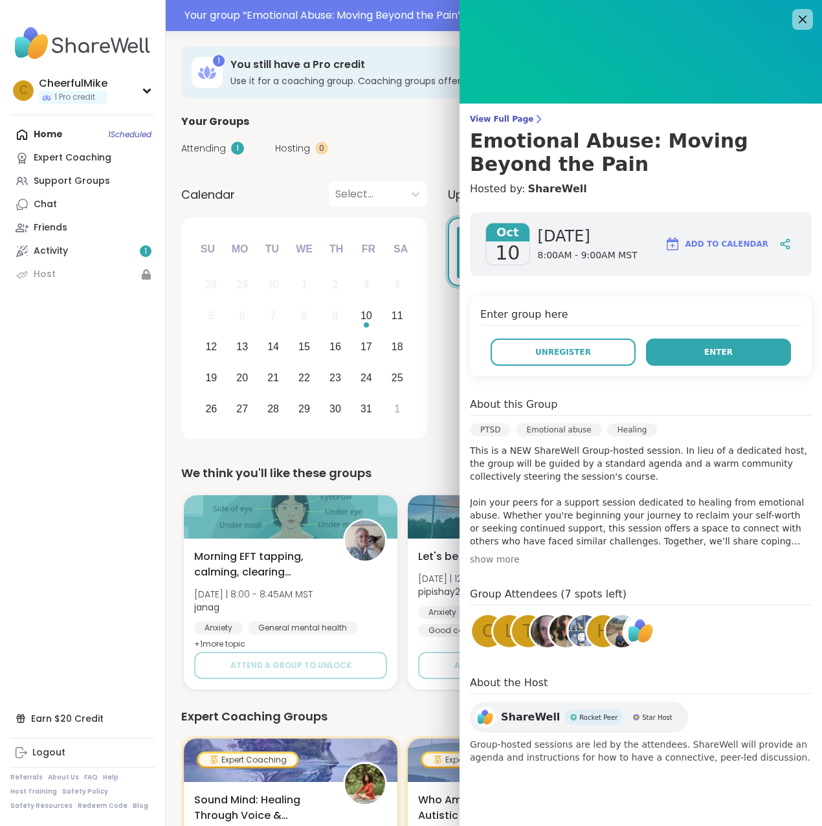
click at [706, 356] on span "Enter" at bounding box center [719, 352] width 28 height 12
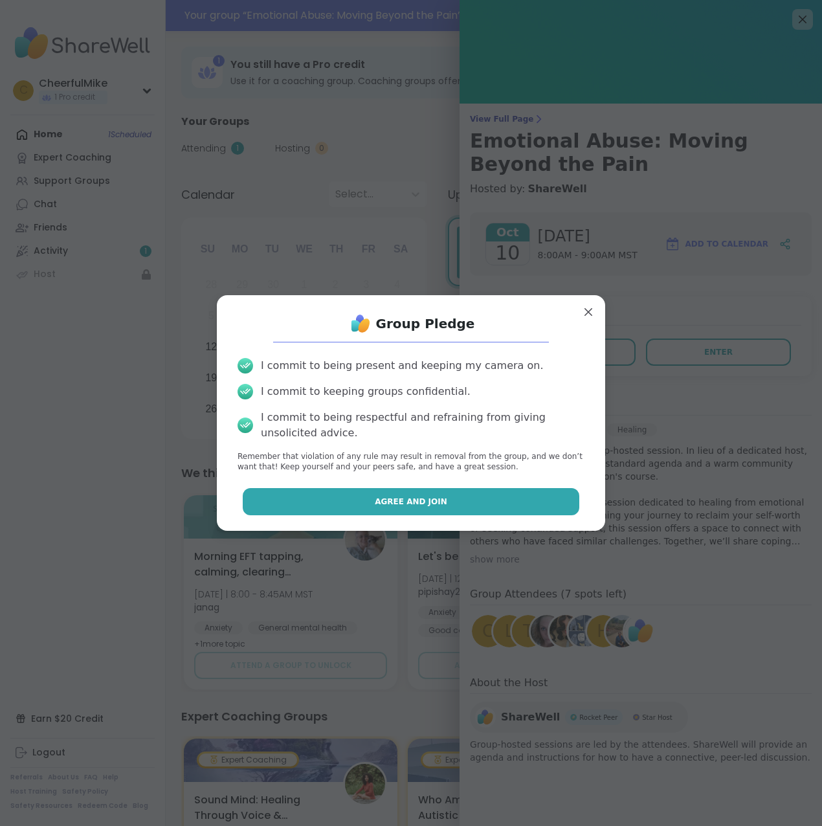
click at [360, 493] on button "Agree and Join" at bounding box center [411, 501] width 337 height 27
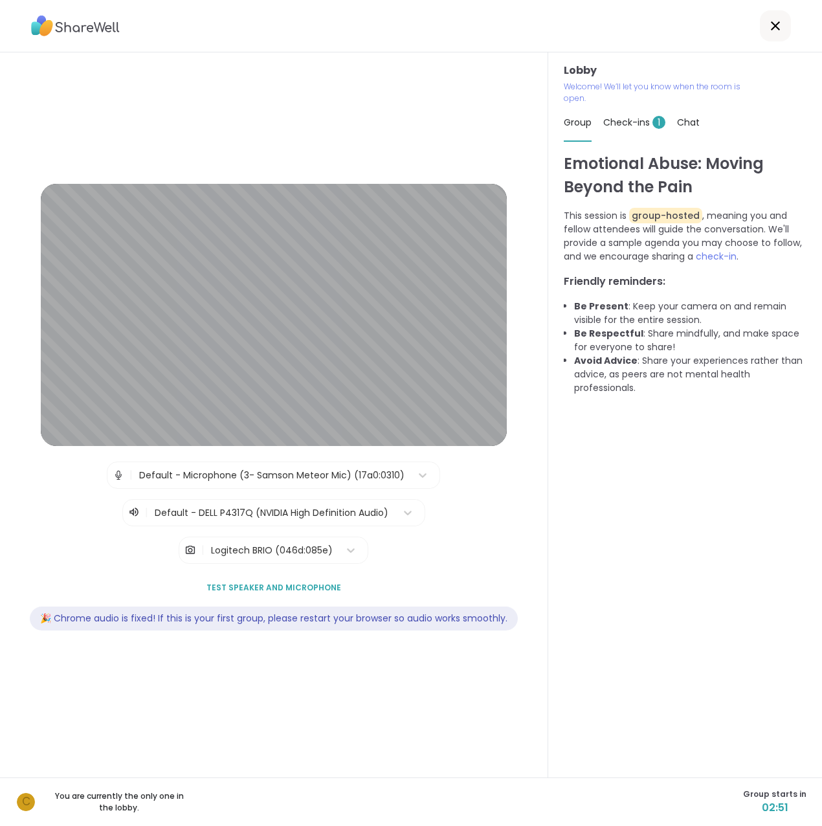
click at [612, 121] on span "Check-ins 1" at bounding box center [635, 122] width 62 height 13
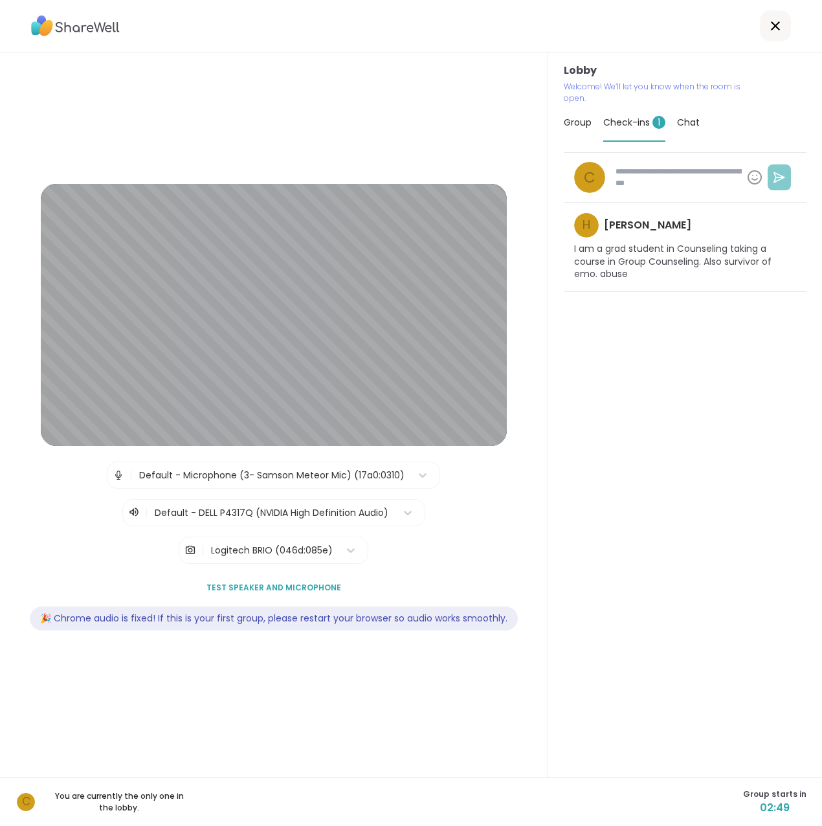
type textarea "*"
click at [681, 117] on span "Chat" at bounding box center [688, 122] width 23 height 13
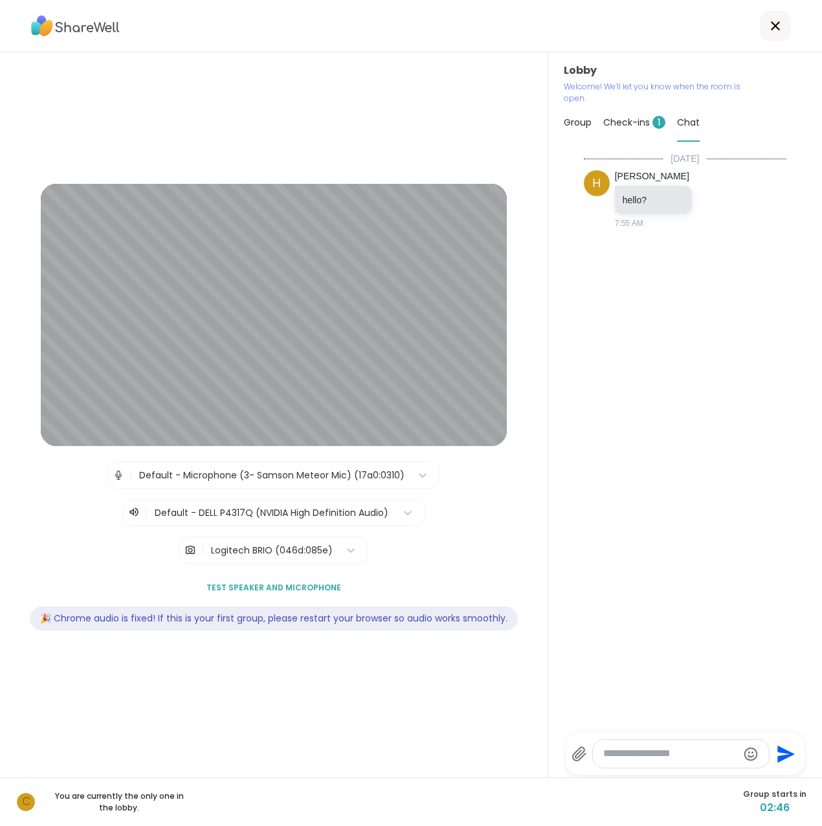
click at [622, 753] on textarea "Type your message" at bounding box center [671, 754] width 135 height 14
type textarea "**"
type textarea "*"
click at [101, 805] on p "You are currently the only one in the lobby." at bounding box center [119, 802] width 145 height 23
click at [43, 802] on div "C You are currently the only one in the lobby." at bounding box center [104, 802] width 176 height 23
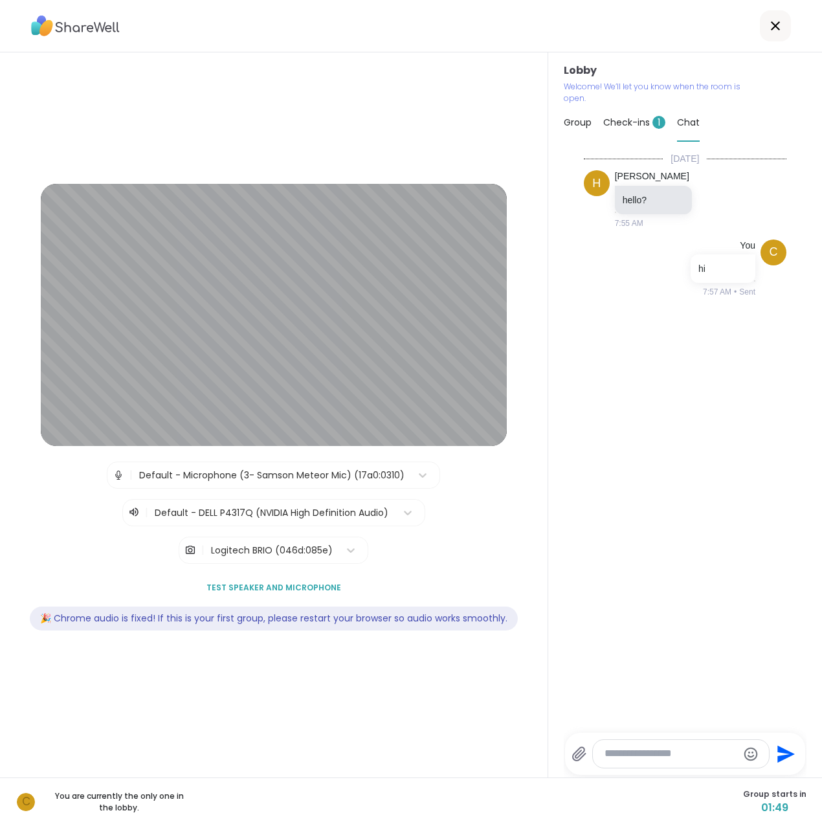
click at [28, 800] on span "C" at bounding box center [26, 802] width 8 height 17
click at [756, 807] on span "01:49" at bounding box center [774, 808] width 63 height 16
click at [771, 804] on span "01:48" at bounding box center [774, 808] width 63 height 16
click at [578, 121] on span "Group" at bounding box center [578, 122] width 28 height 13
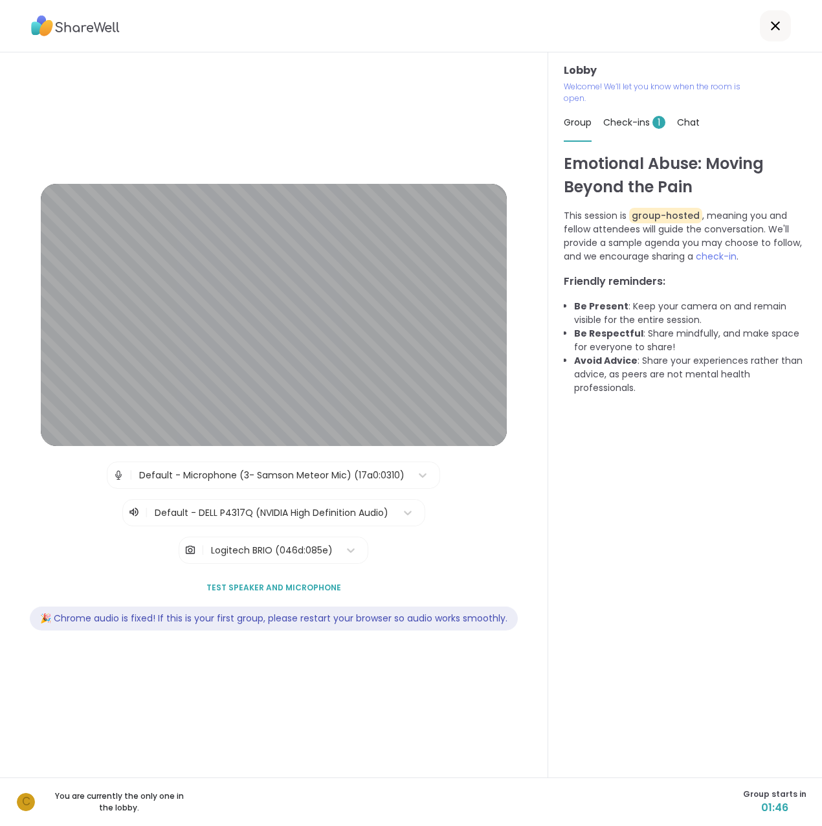
click at [639, 240] on p "This session is group-hosted , meaning you and fellow attendees will guide the …" at bounding box center [685, 236] width 243 height 54
drag, startPoint x: 558, startPoint y: 217, endPoint x: 760, endPoint y: 229, distance: 202.4
click at [760, 229] on p "This session is group-hosted , meaning you and fellow attendees will guide the …" at bounding box center [685, 236] width 243 height 54
copy p "This session is group-hosted , meaning you and fellow attendees will guide the …"
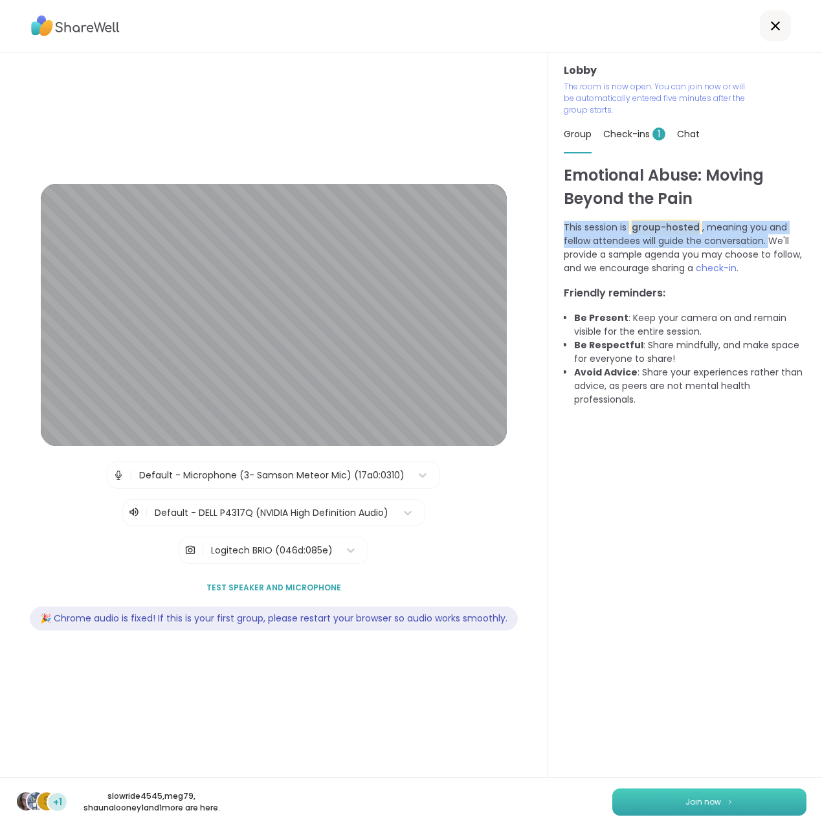
click at [686, 804] on span "Join now" at bounding box center [704, 803] width 36 height 12
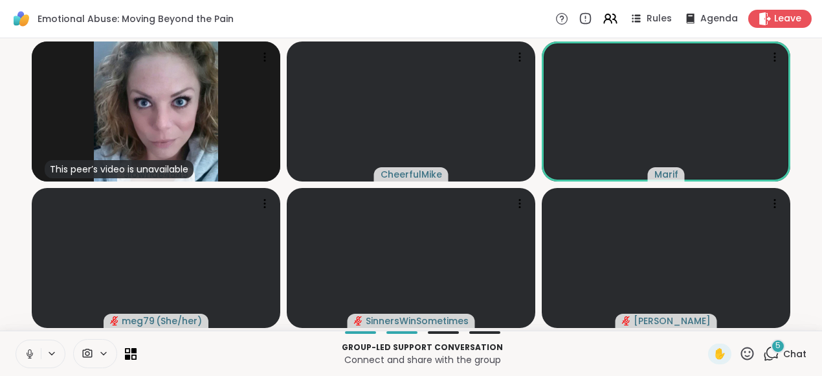
click at [784, 353] on span "Chat" at bounding box center [795, 353] width 23 height 13
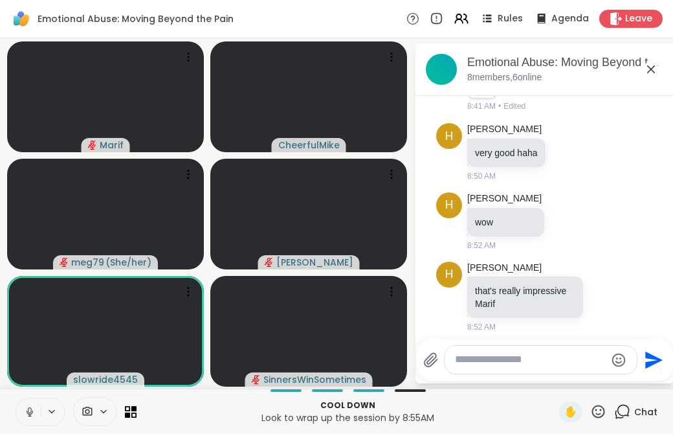
scroll to position [1100, 0]
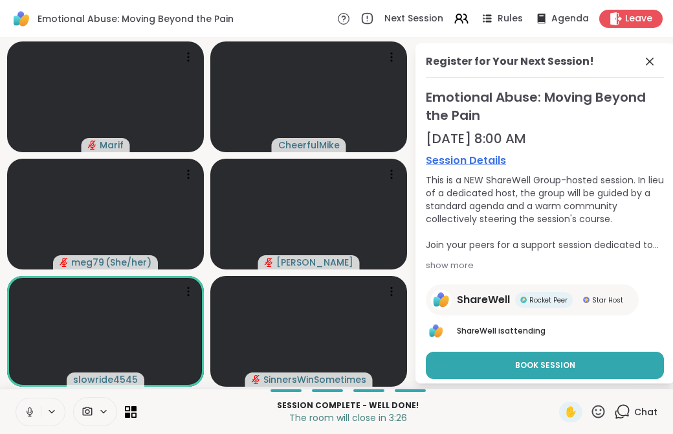
click at [495, 216] on div "This is a NEW ShareWell Group-hosted session. In lieu of a dedicated host, the …" at bounding box center [545, 213] width 238 height 78
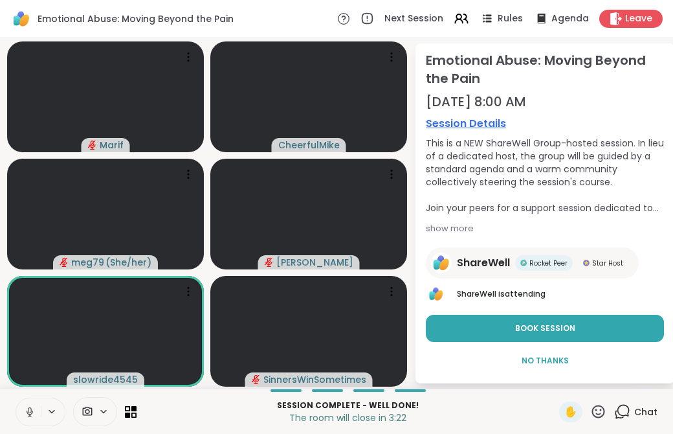
click at [449, 231] on div "show more" at bounding box center [545, 228] width 238 height 13
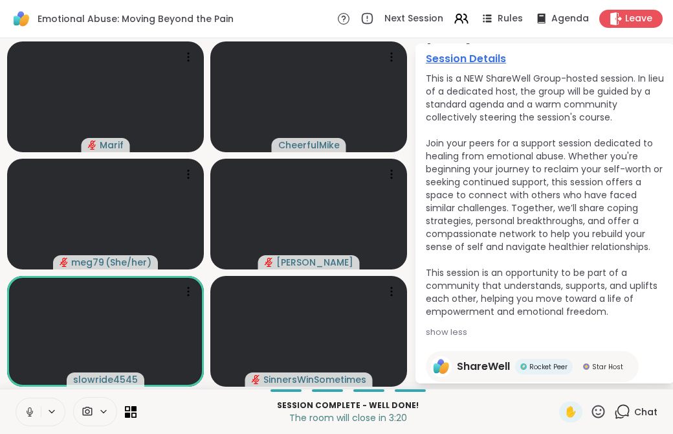
scroll to position [166, 0]
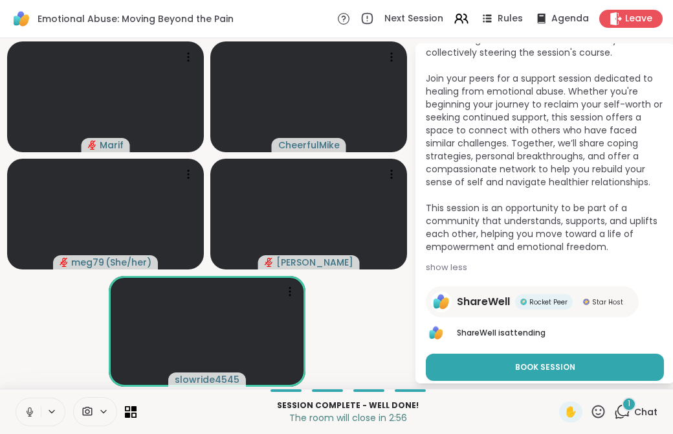
click at [622, 406] on div "1" at bounding box center [629, 404] width 14 height 14
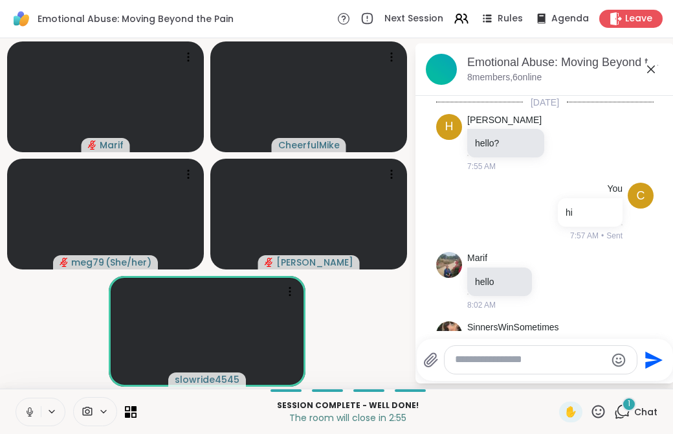
scroll to position [1256, 0]
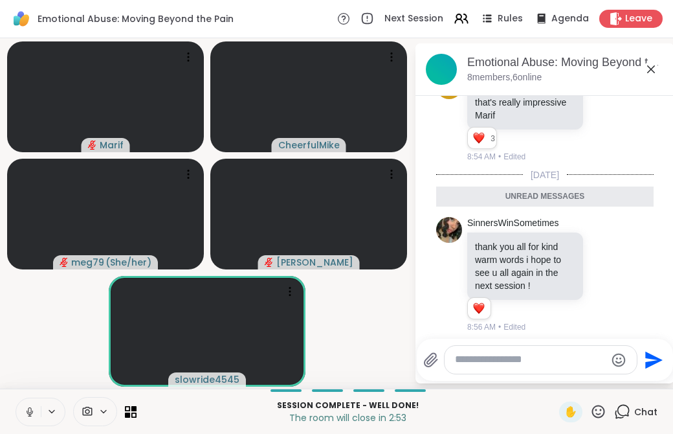
click at [503, 365] on textarea "Type your message" at bounding box center [530, 360] width 151 height 14
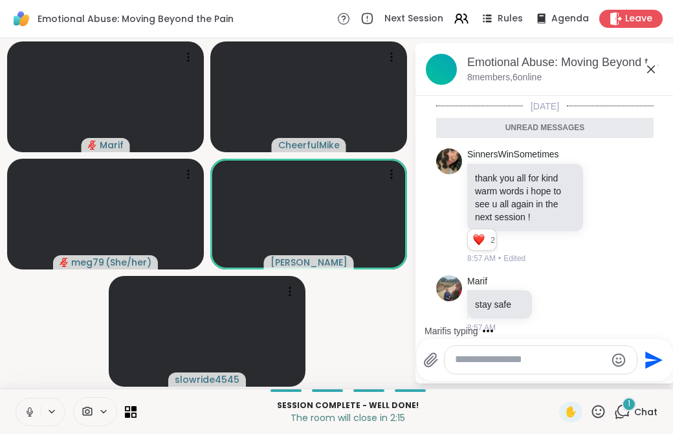
scroll to position [1294, 0]
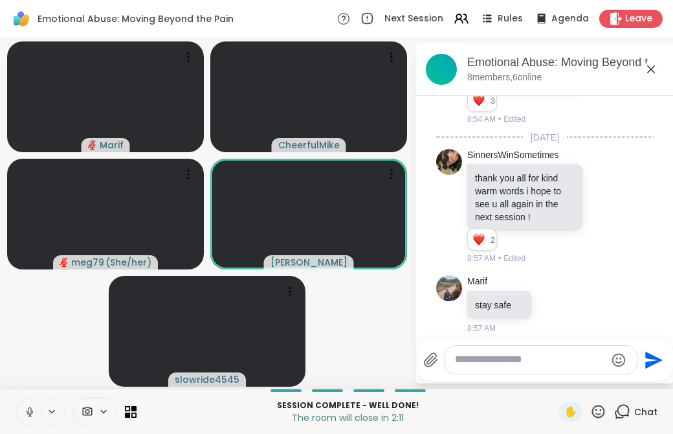
click at [508, 365] on textarea "Type your message" at bounding box center [530, 360] width 151 height 14
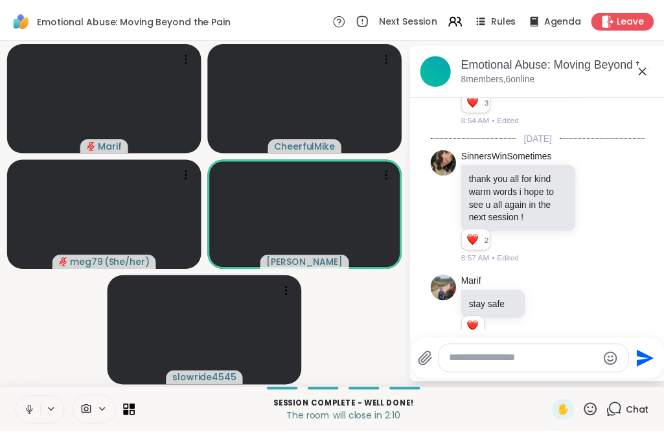
scroll to position [1313, 0]
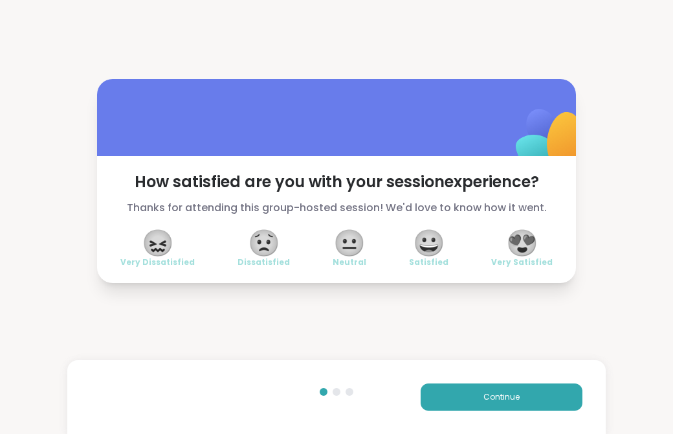
click at [523, 240] on span "😍" at bounding box center [522, 242] width 32 height 23
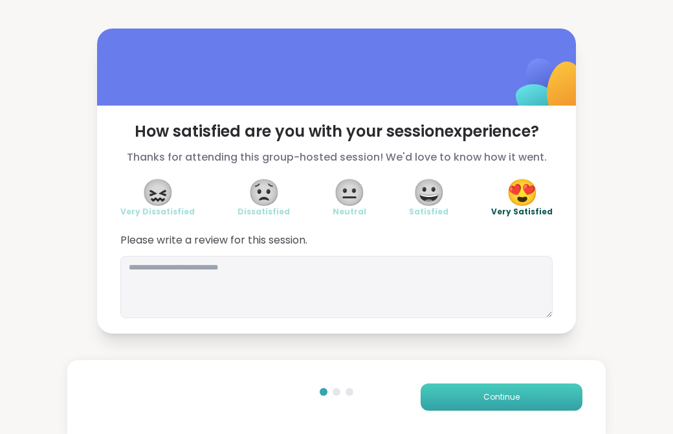
click at [484, 392] on span "Continue" at bounding box center [502, 397] width 36 height 12
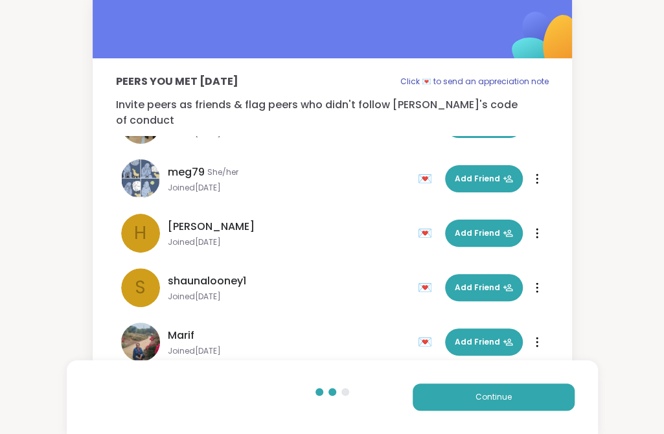
scroll to position [37, 0]
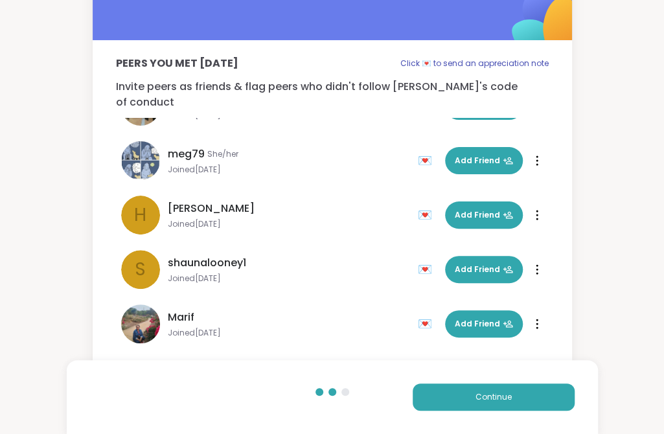
click at [418, 313] on div "💌" at bounding box center [427, 323] width 19 height 21
click at [481, 393] on span "Continue" at bounding box center [493, 397] width 36 height 12
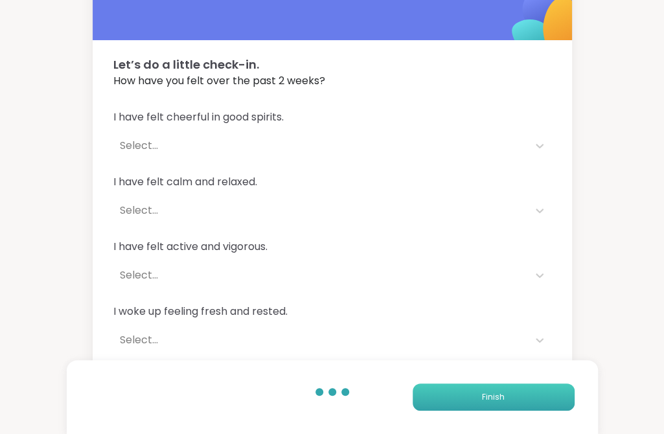
click at [475, 385] on button "Finish" at bounding box center [494, 396] width 162 height 27
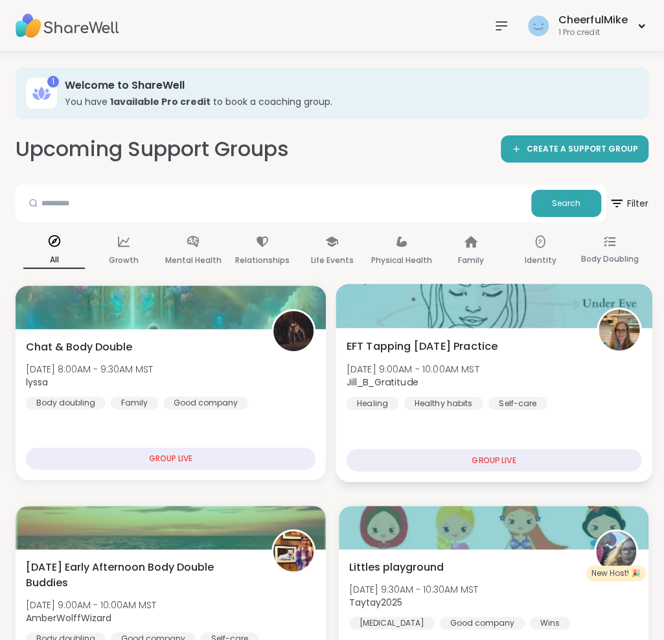
click at [394, 346] on span "EFT Tapping [DATE] Practice" at bounding box center [422, 346] width 152 height 16
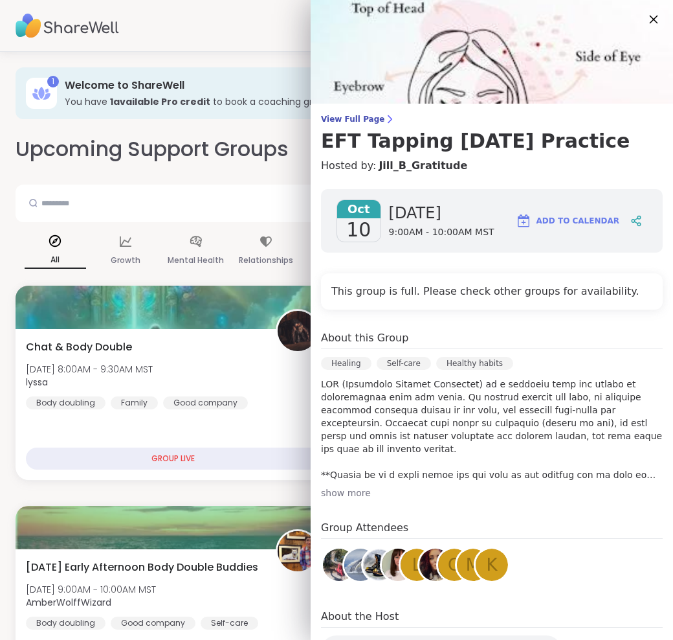
click at [646, 15] on icon at bounding box center [654, 19] width 16 height 16
